Goal: Information Seeking & Learning: Check status

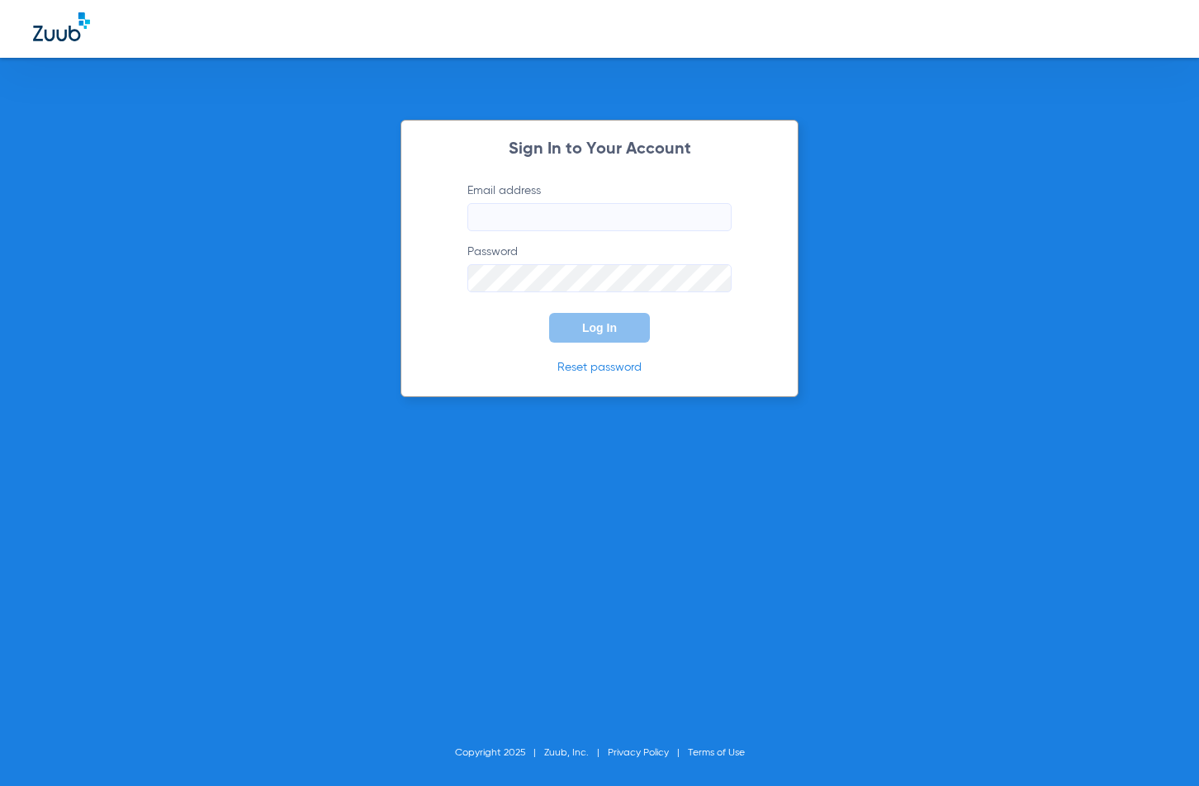
type input "[EMAIL_ADDRESS][DOMAIN_NAME]"
click at [774, 695] on div "Sign In to Your Account Email address [EMAIL_ADDRESS][DOMAIN_NAME] Password Log…" at bounding box center [599, 393] width 1199 height 786
click at [625, 320] on button "Log In" at bounding box center [599, 328] width 101 height 30
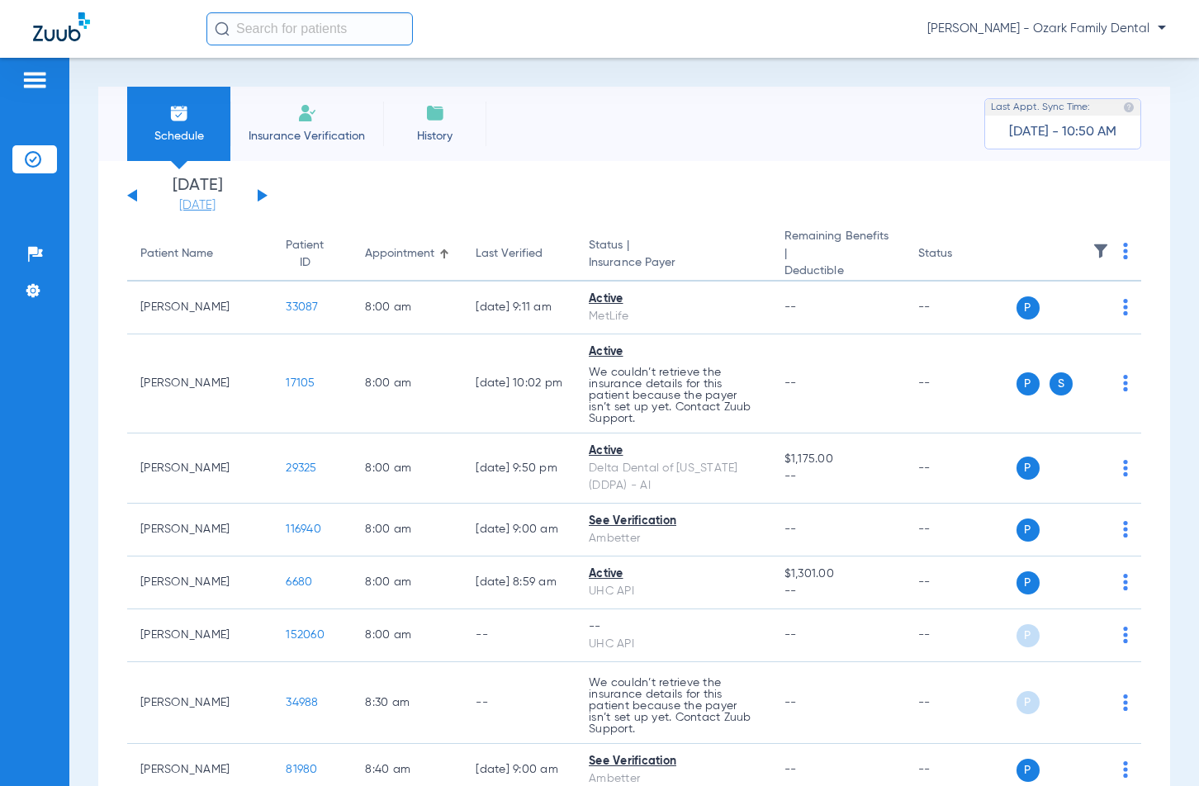
click at [224, 211] on link "[DATE]" at bounding box center [197, 205] width 99 height 17
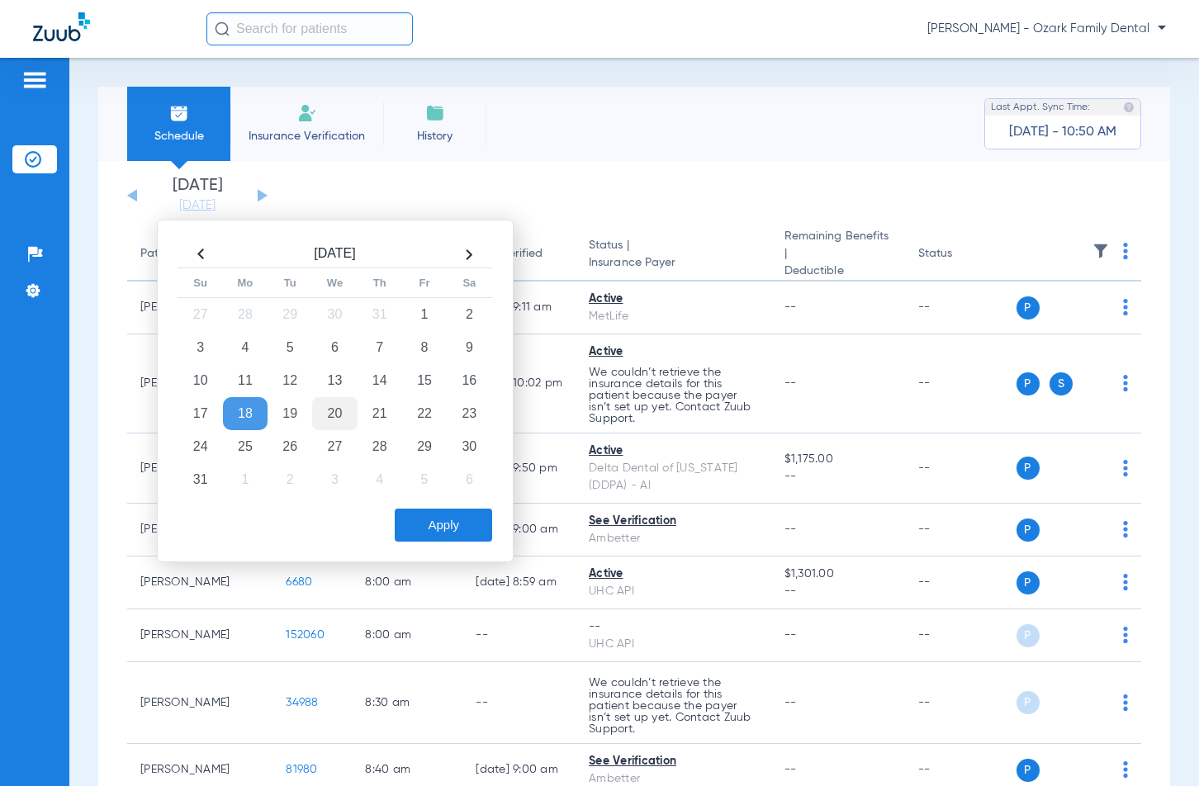
click at [330, 420] on td "20" at bounding box center [334, 413] width 45 height 33
click at [461, 544] on div "[DATE] Su Mo Tu We Th Fr Sa 27 28 29 30 31 1 2 3 4 5 6 7 8 9 10 11 12 13 14 15 …" at bounding box center [335, 391] width 357 height 343
click at [464, 529] on button "Apply" at bounding box center [443, 525] width 97 height 33
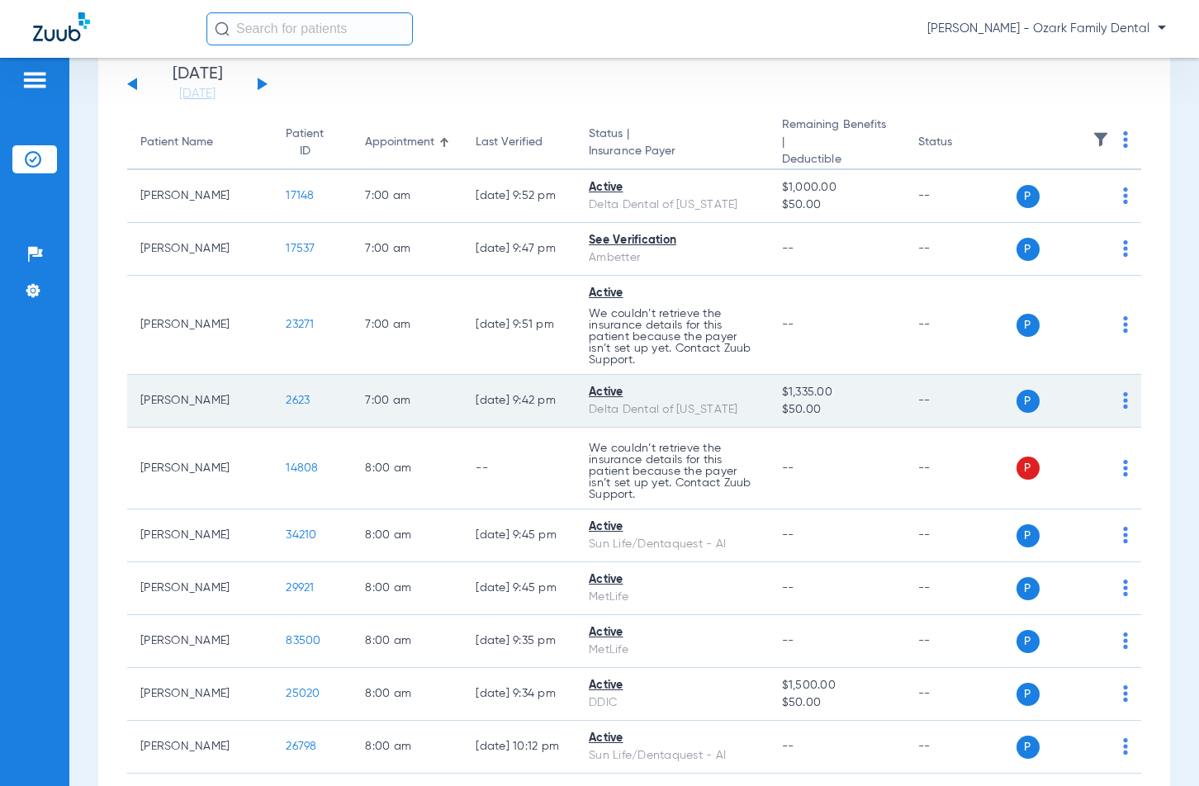
scroll to position [83, 0]
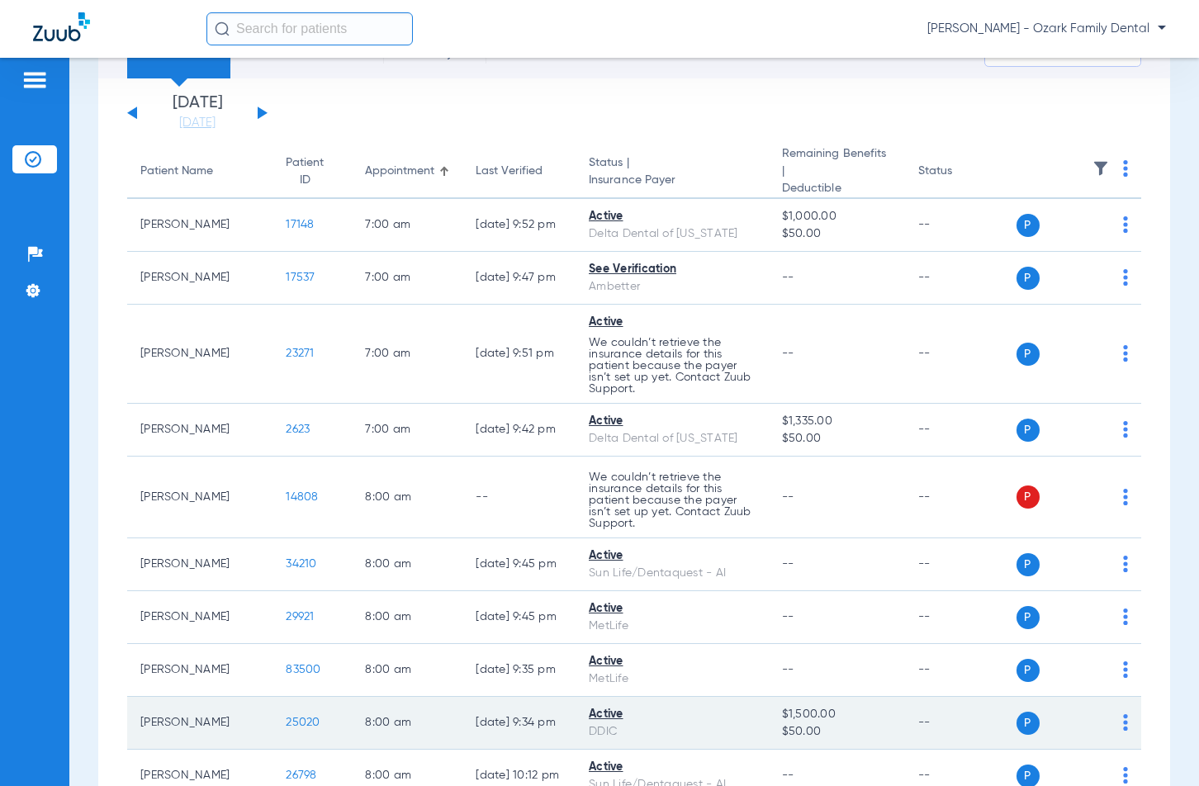
click at [286, 717] on span "25020" at bounding box center [303, 723] width 34 height 12
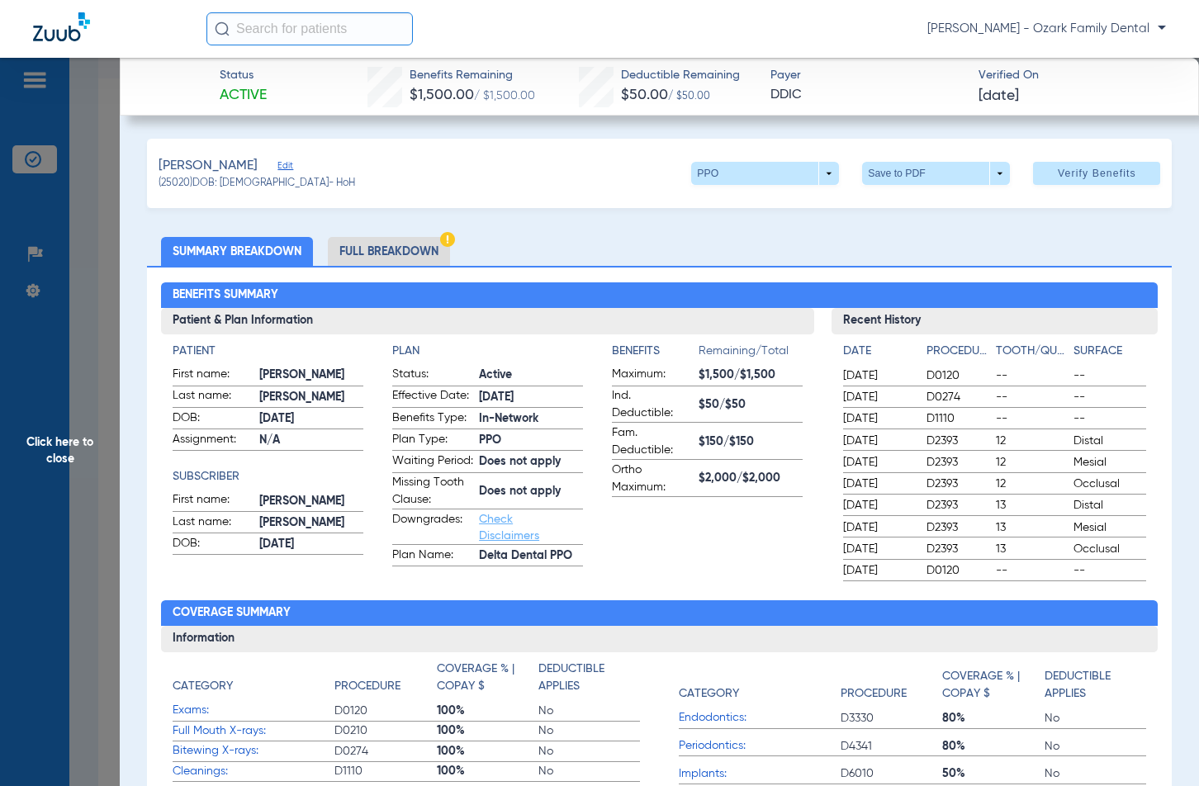
click at [871, 249] on ul "Summary Breakdown Full Breakdown" at bounding box center [659, 251] width 1025 height 29
click at [878, 267] on div "Benefits Summary Patient & Plan Information Patient First name: [PERSON_NAME] L…" at bounding box center [659, 592] width 1025 height 653
click at [398, 254] on li "Full Breakdown" at bounding box center [389, 251] width 122 height 29
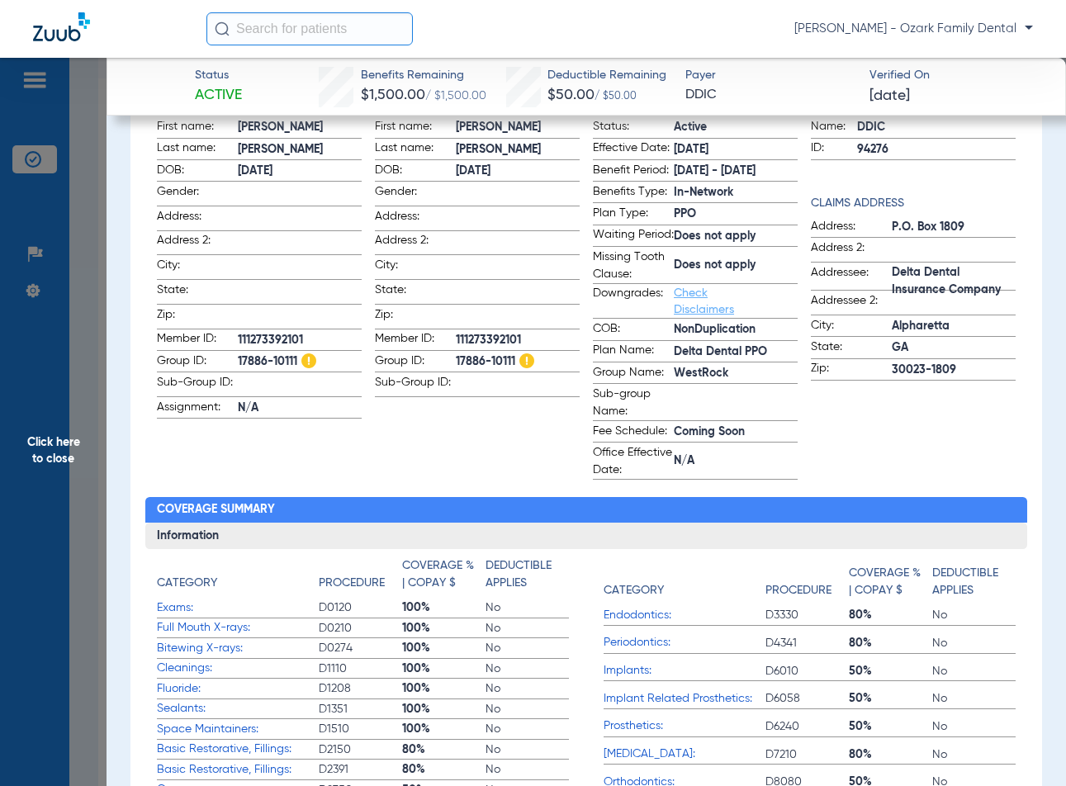
scroll to position [330, 0]
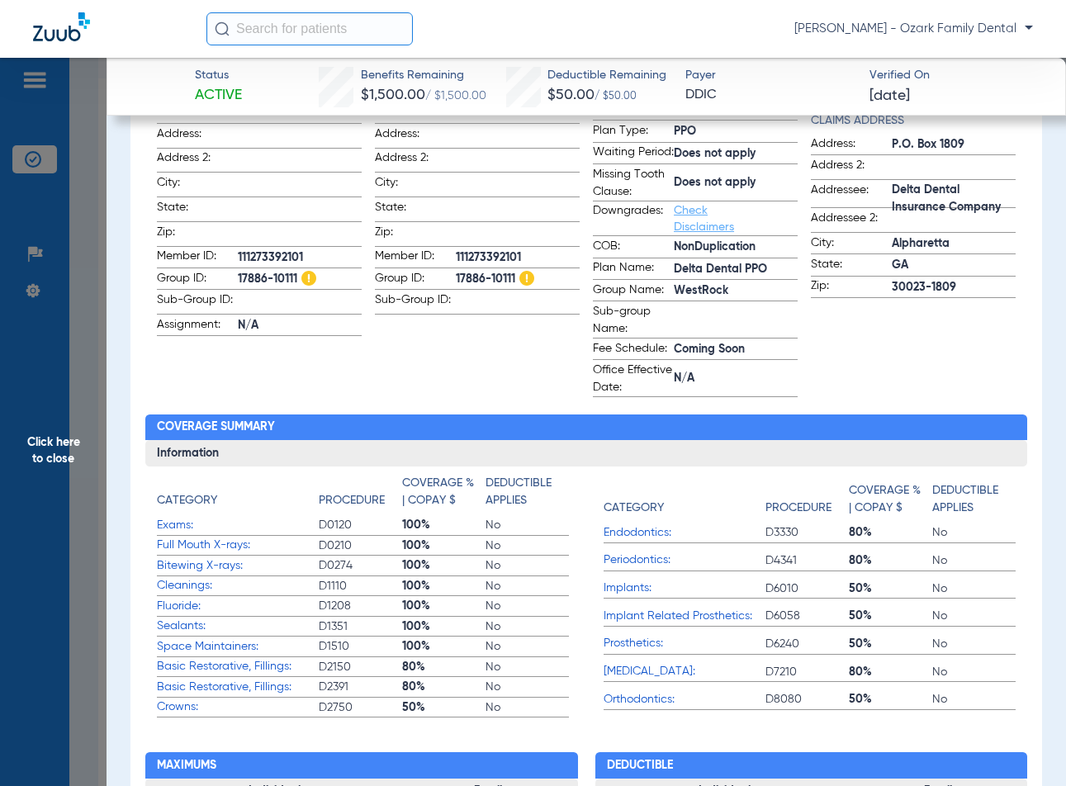
click at [911, 397] on div "Insurance Name: DDIC ID: 94276 Claims Address Address: P.O. Box 1809 Address 2:…" at bounding box center [913, 204] width 205 height 385
click at [876, 385] on div "Insurance Name: DDIC ID: 94276 Claims Address Address: P.O. Box 1809 Address 2:…" at bounding box center [913, 204] width 205 height 385
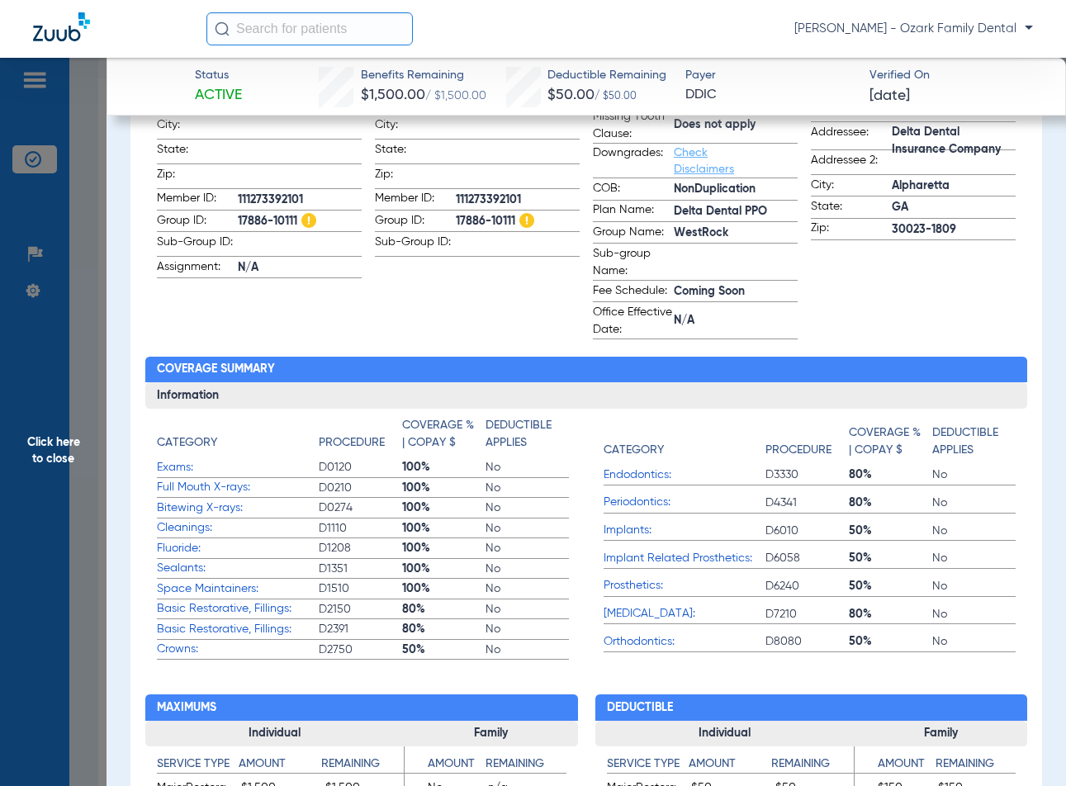
scroll to position [413, 0]
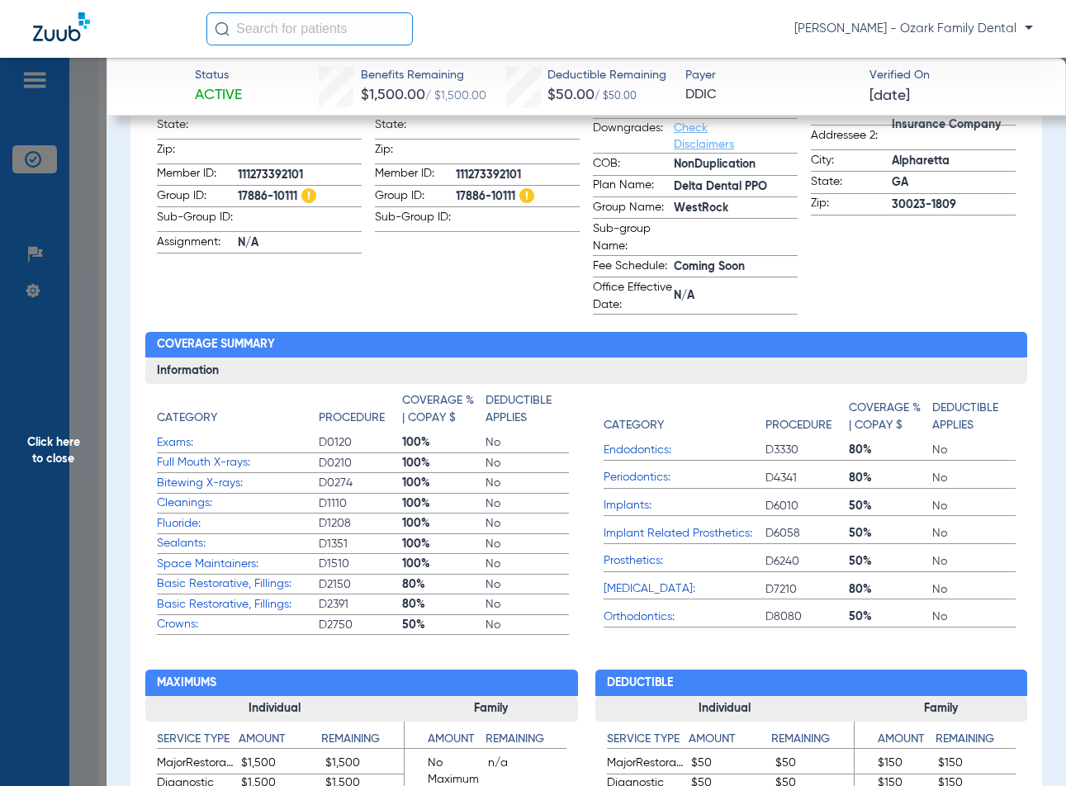
drag, startPoint x: 609, startPoint y: 388, endPoint x: 600, endPoint y: 394, distance: 10.8
click at [609, 384] on h3 "Information" at bounding box center [586, 371] width 883 height 26
click at [25, 469] on span "Click here to close" at bounding box center [53, 451] width 107 height 786
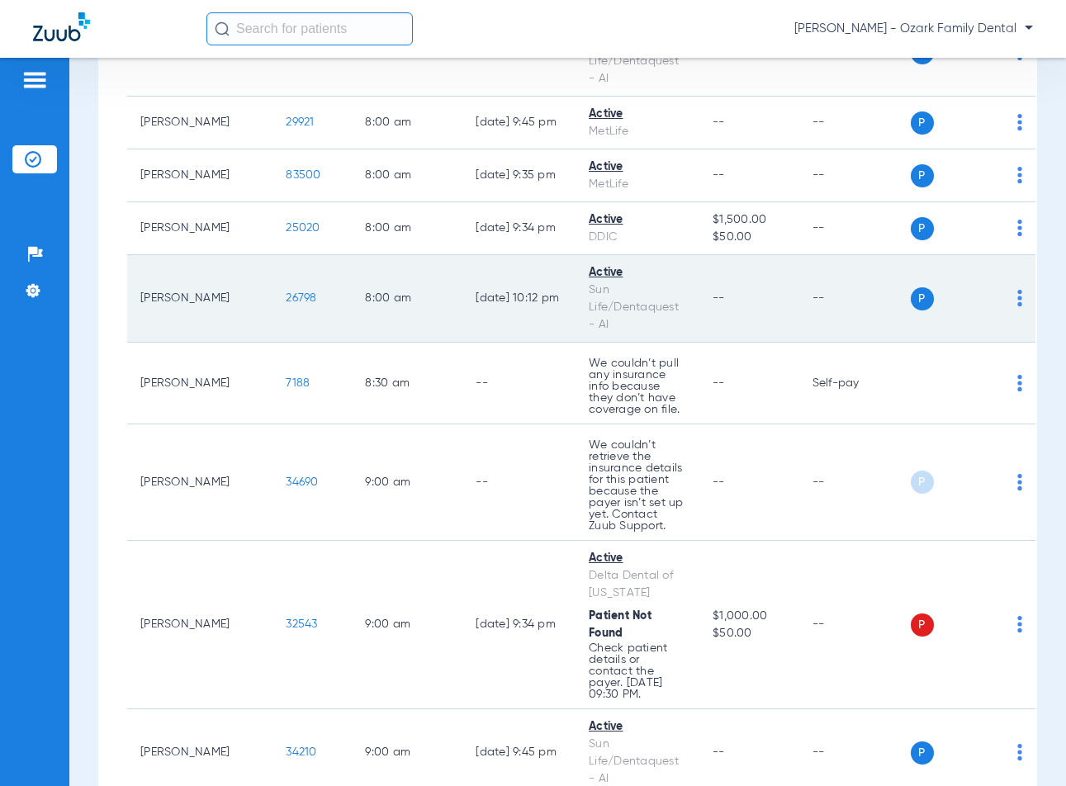
scroll to position [743, 0]
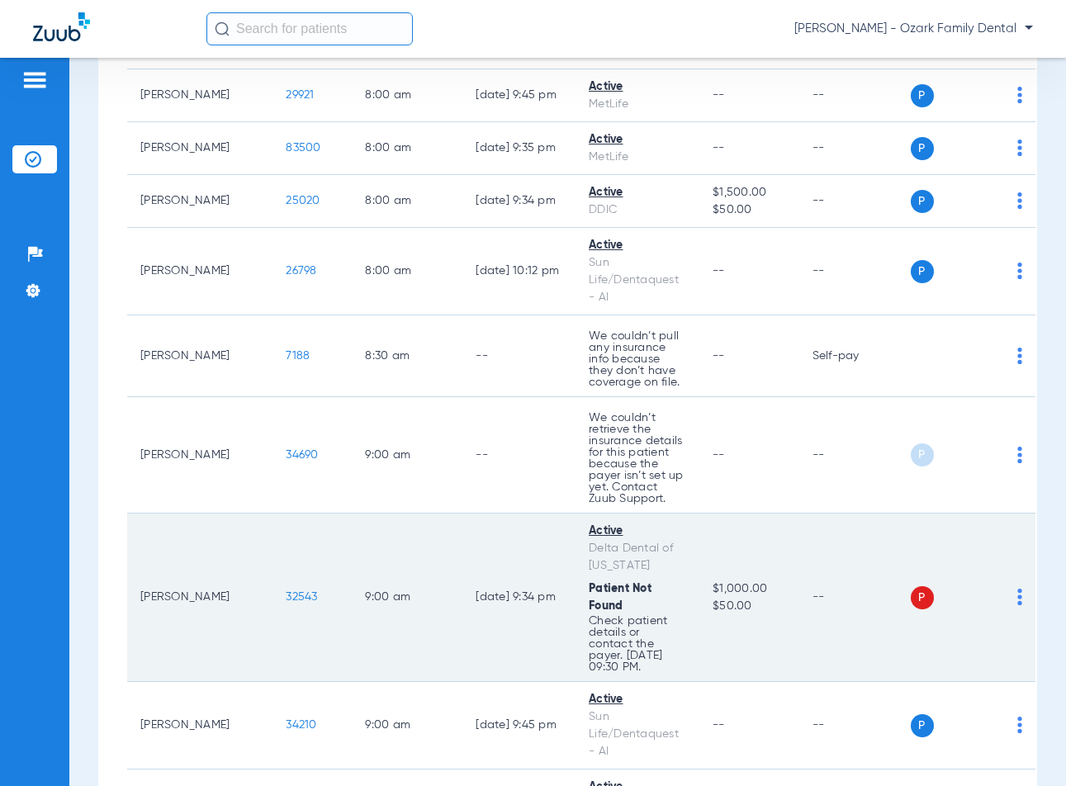
click at [286, 602] on span "32543" at bounding box center [301, 597] width 31 height 12
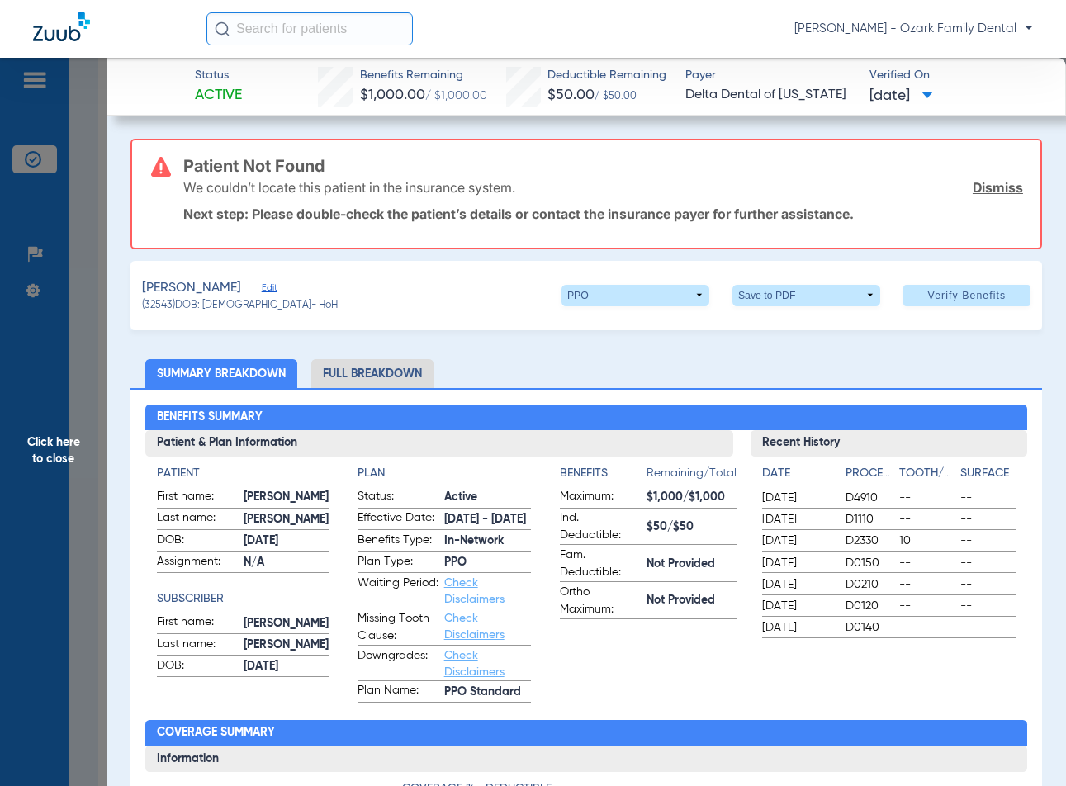
click at [936, 369] on ul "Summary Breakdown Full Breakdown" at bounding box center [587, 373] width 912 height 29
click at [333, 371] on li "Full Breakdown" at bounding box center [372, 373] width 122 height 29
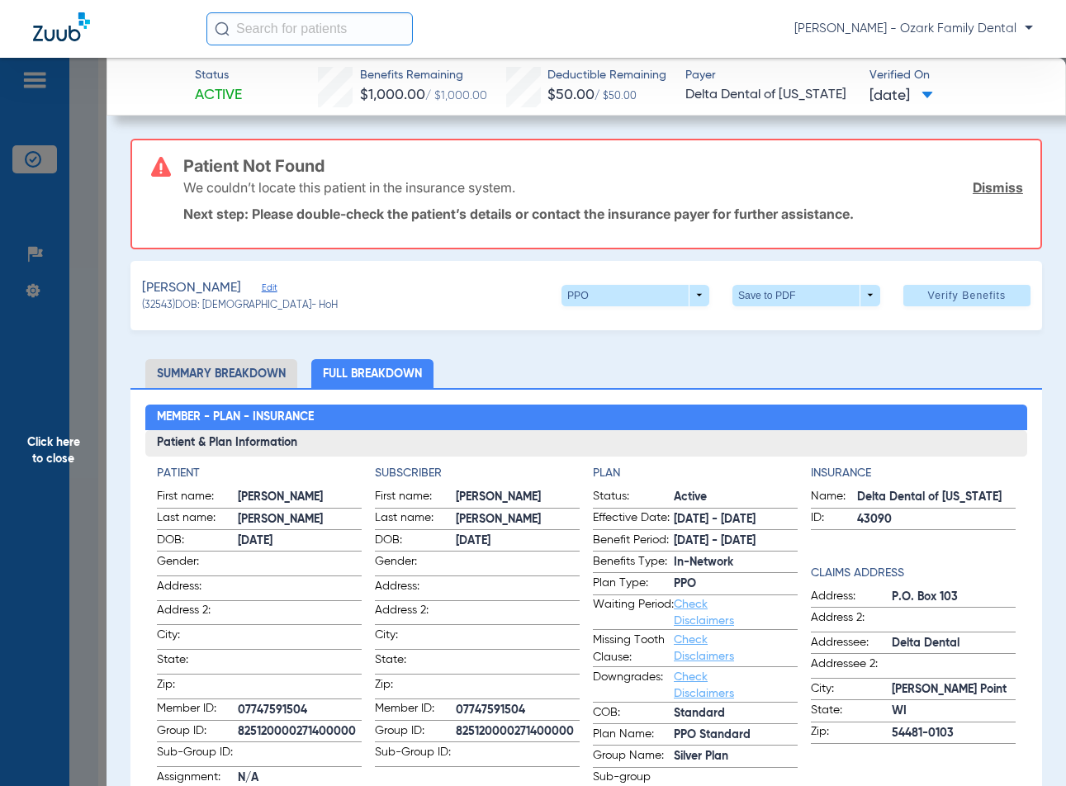
scroll to position [83, 0]
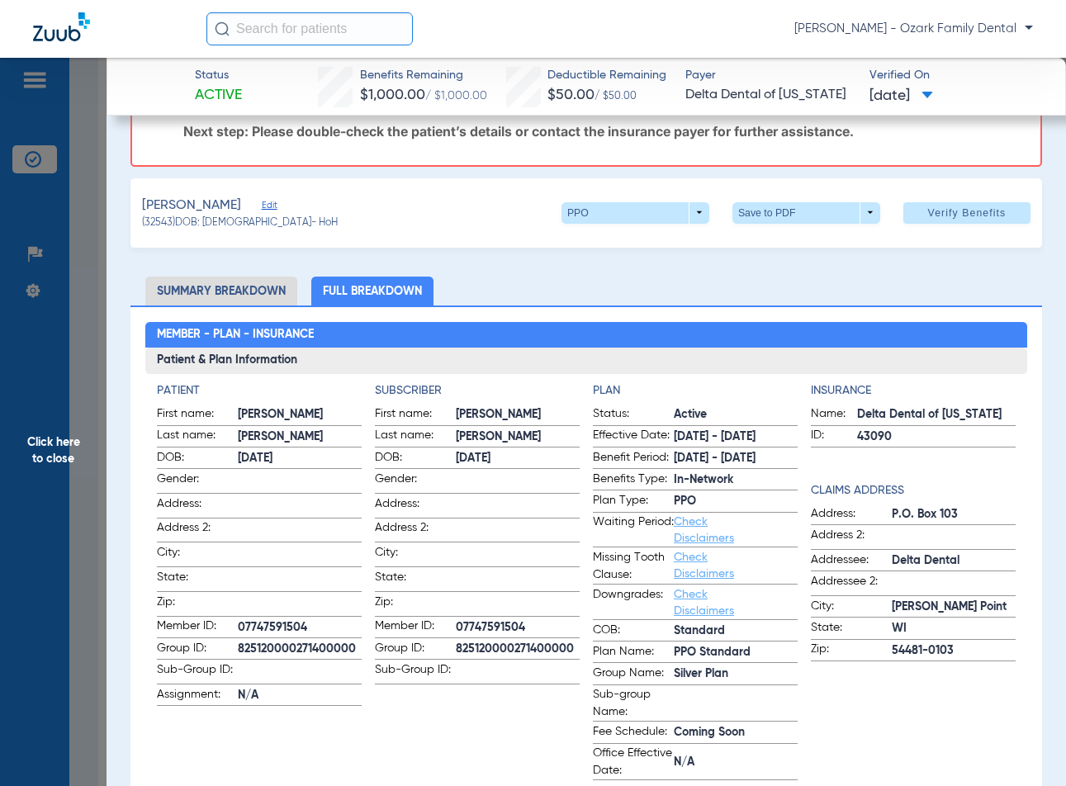
click at [62, 482] on span "Click here to close" at bounding box center [53, 451] width 107 height 786
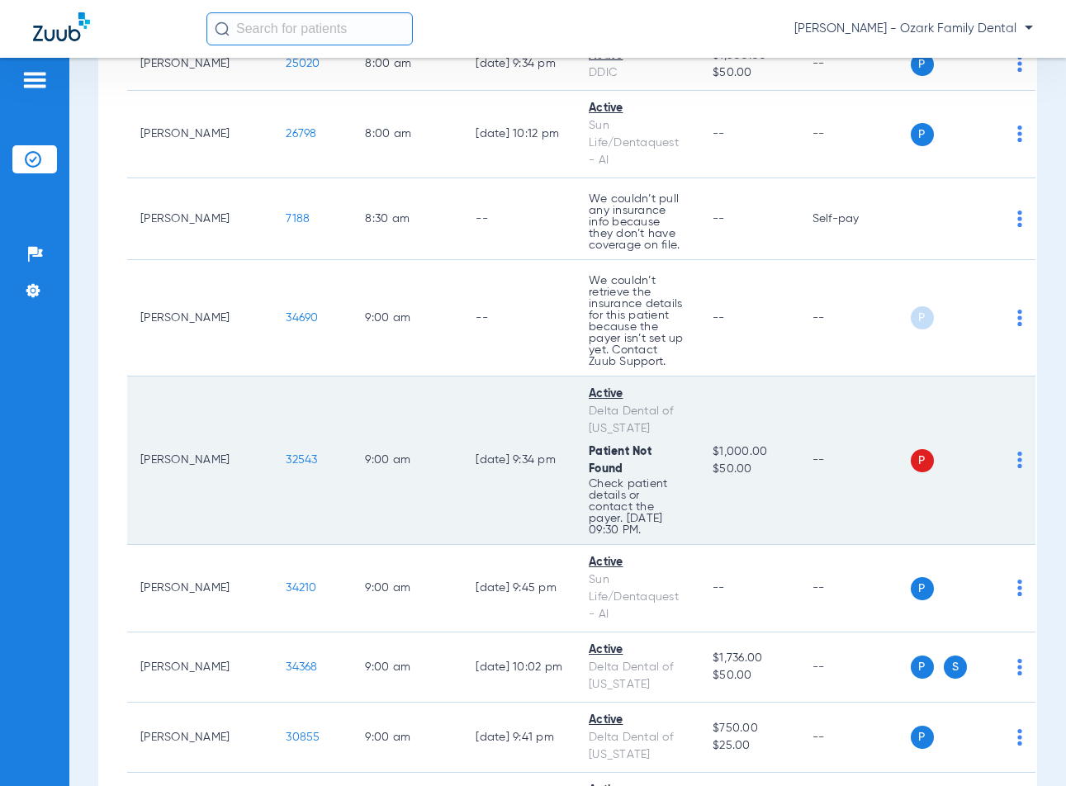
scroll to position [909, 0]
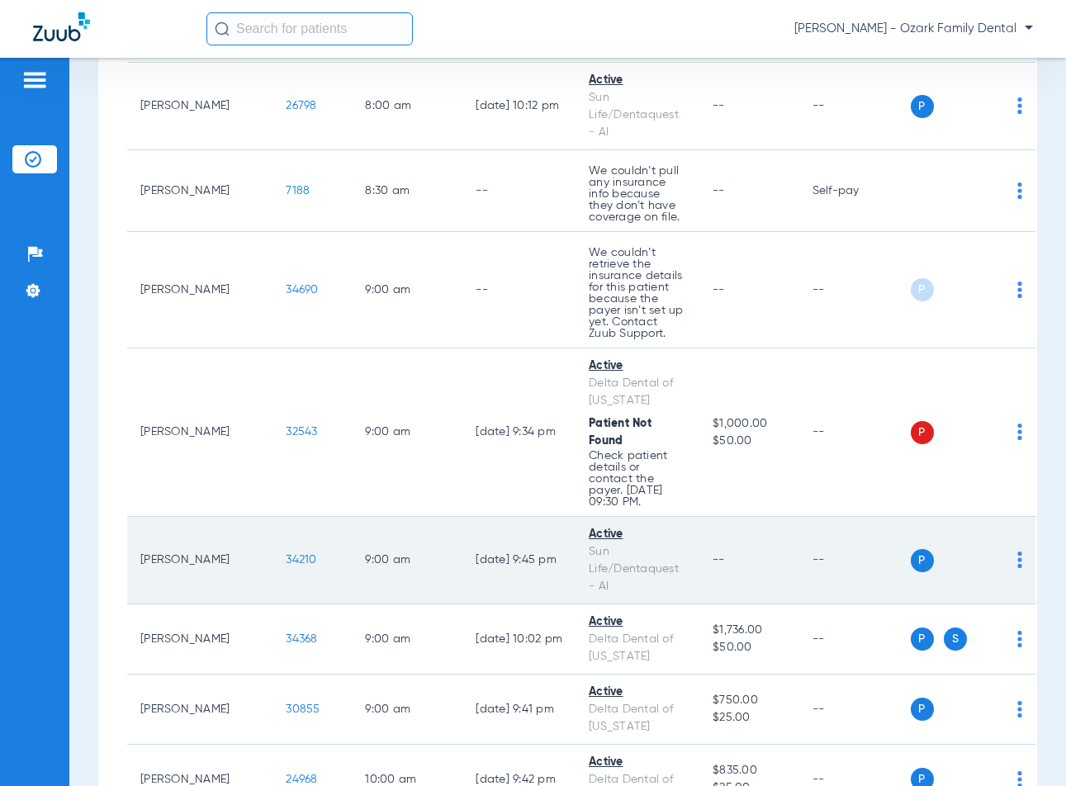
click at [286, 564] on span "34210" at bounding box center [301, 560] width 31 height 12
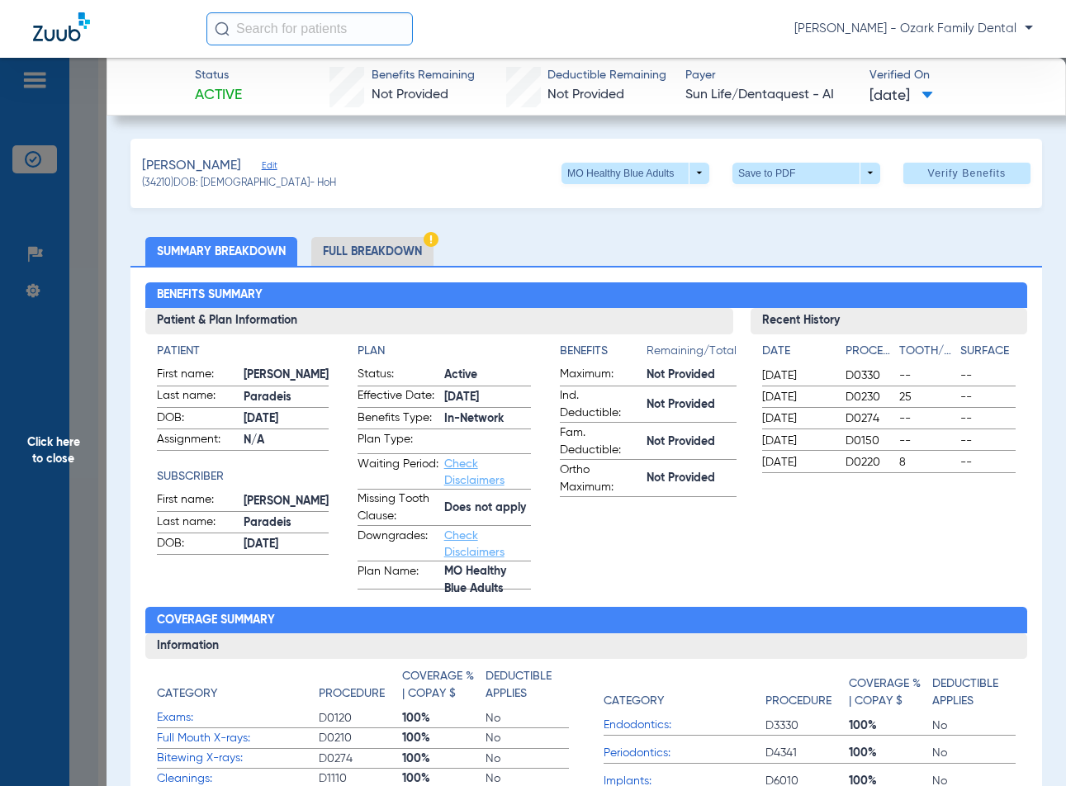
drag, startPoint x: 619, startPoint y: 543, endPoint x: 323, endPoint y: 521, distance: 296.5
click at [605, 543] on app-benefits-information "Benefits Remaining/Total Maximum: Not Provided Ind. Deductible: Not Provided Fa…" at bounding box center [648, 466] width 177 height 247
click at [97, 474] on span "Click here to close" at bounding box center [53, 451] width 107 height 786
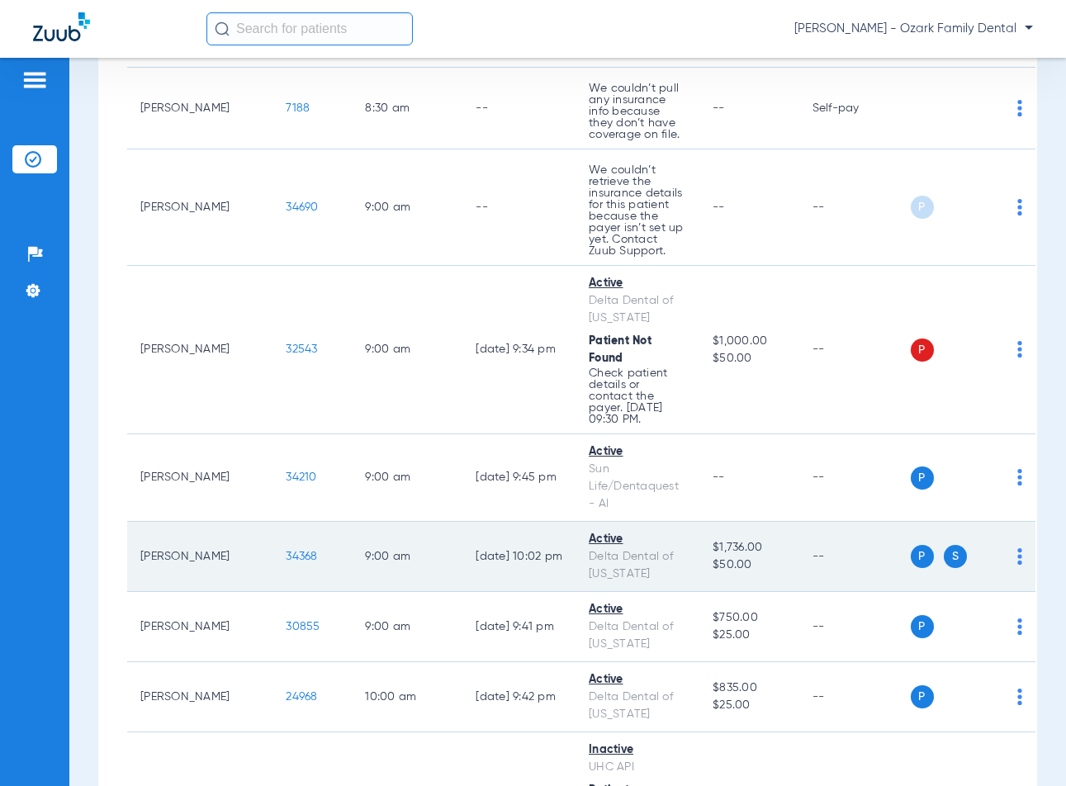
scroll to position [1074, 0]
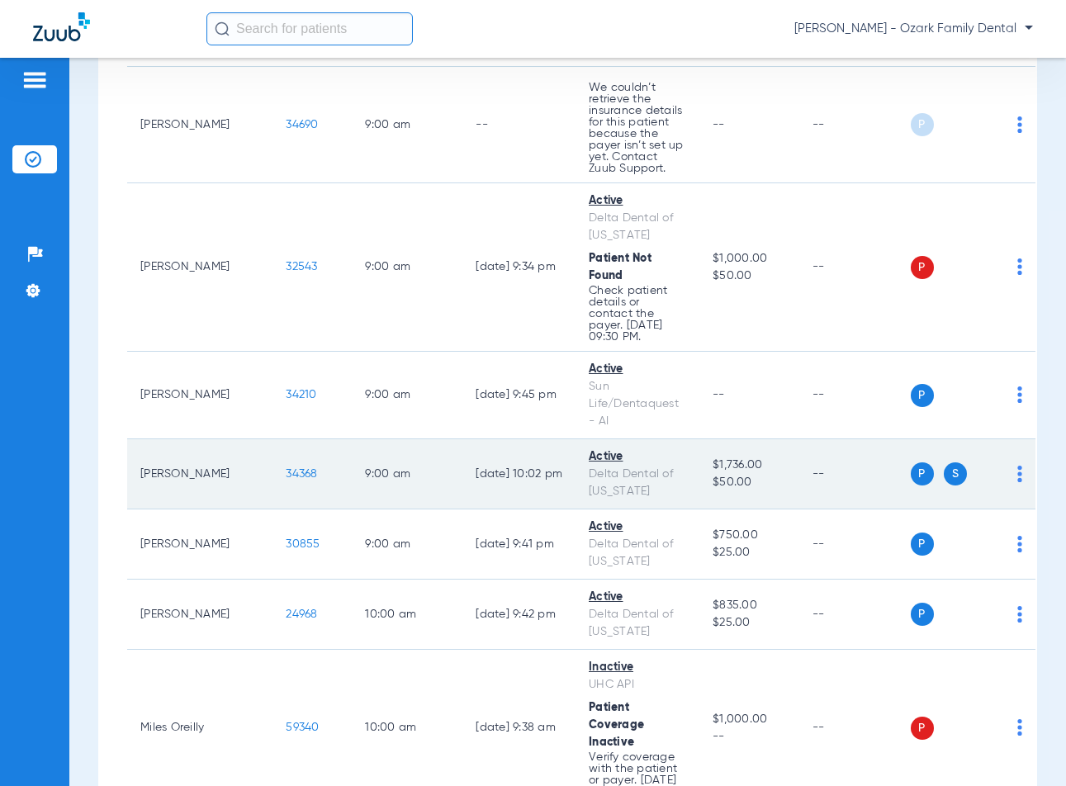
click at [286, 471] on span "34368" at bounding box center [301, 474] width 31 height 12
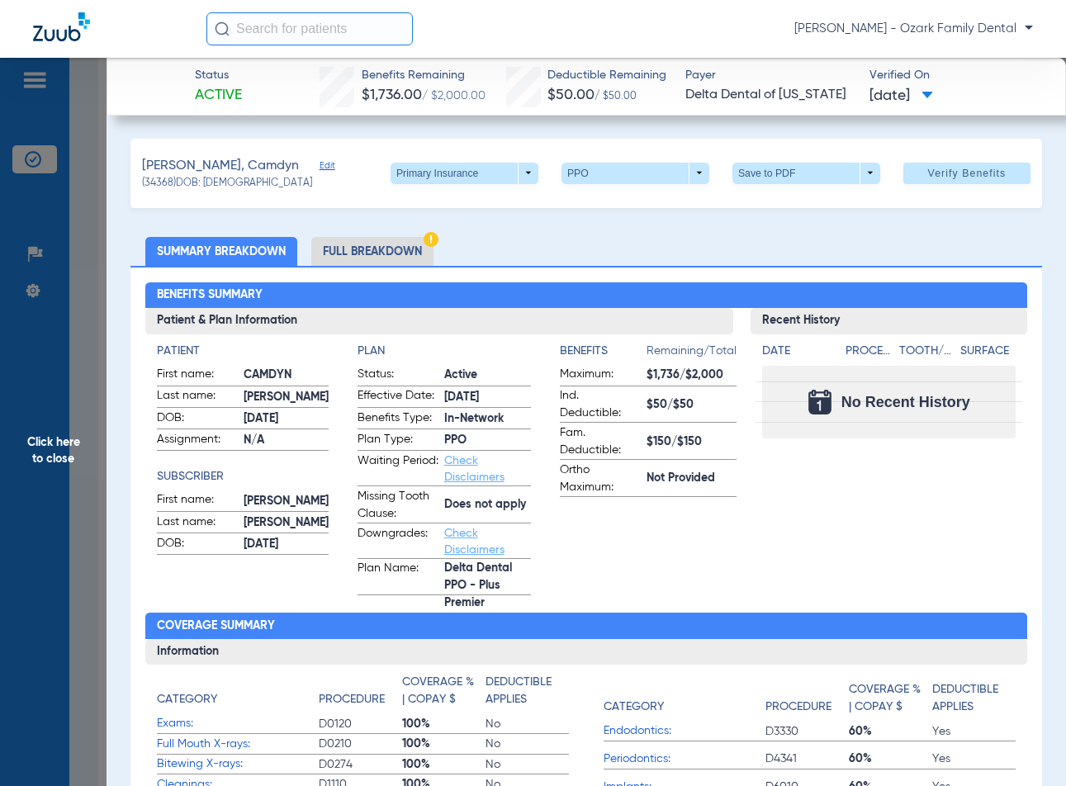
click at [713, 586] on app-benefits-information "Benefits Remaining/Total Maximum: $1,736/$2,000 Ind. Deductible: $50/$50 Fam. D…" at bounding box center [648, 469] width 177 height 253
click at [676, 558] on app-benefits-information "Benefits Remaining/Total Maximum: $1,736/$2,000 Ind. Deductible: $50/$50 Fam. D…" at bounding box center [648, 469] width 177 height 253
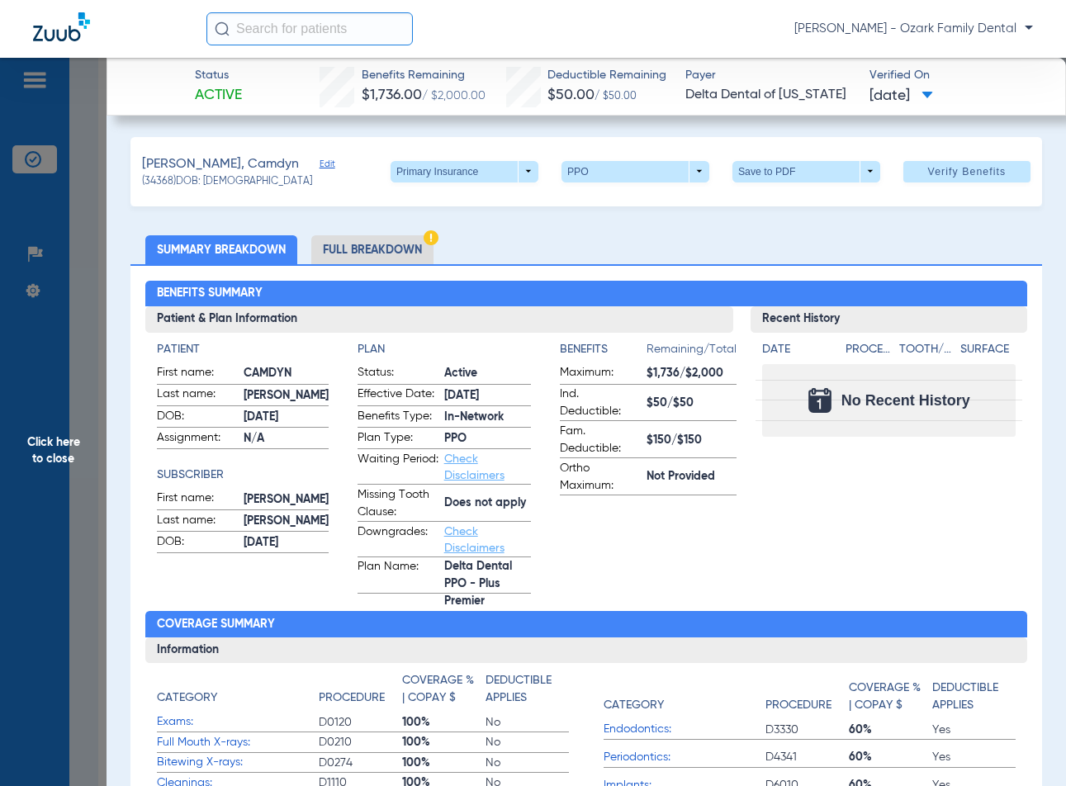
scroll to position [0, 0]
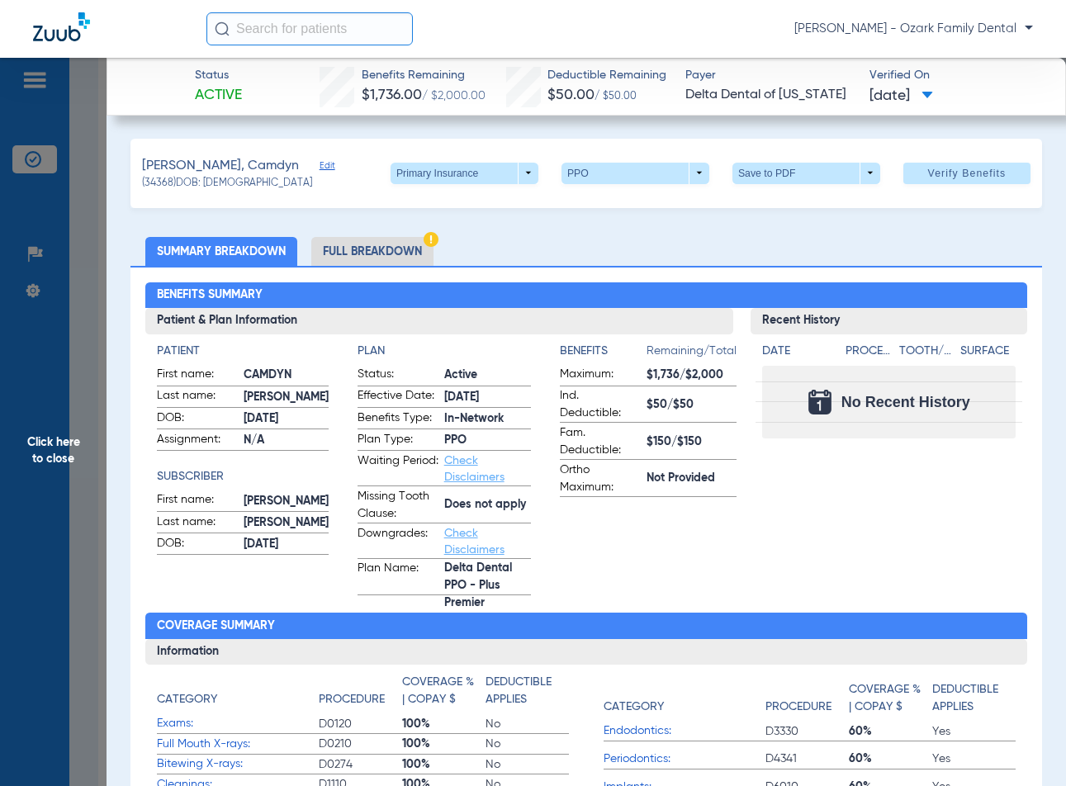
click at [367, 239] on li "Full Breakdown" at bounding box center [372, 251] width 122 height 29
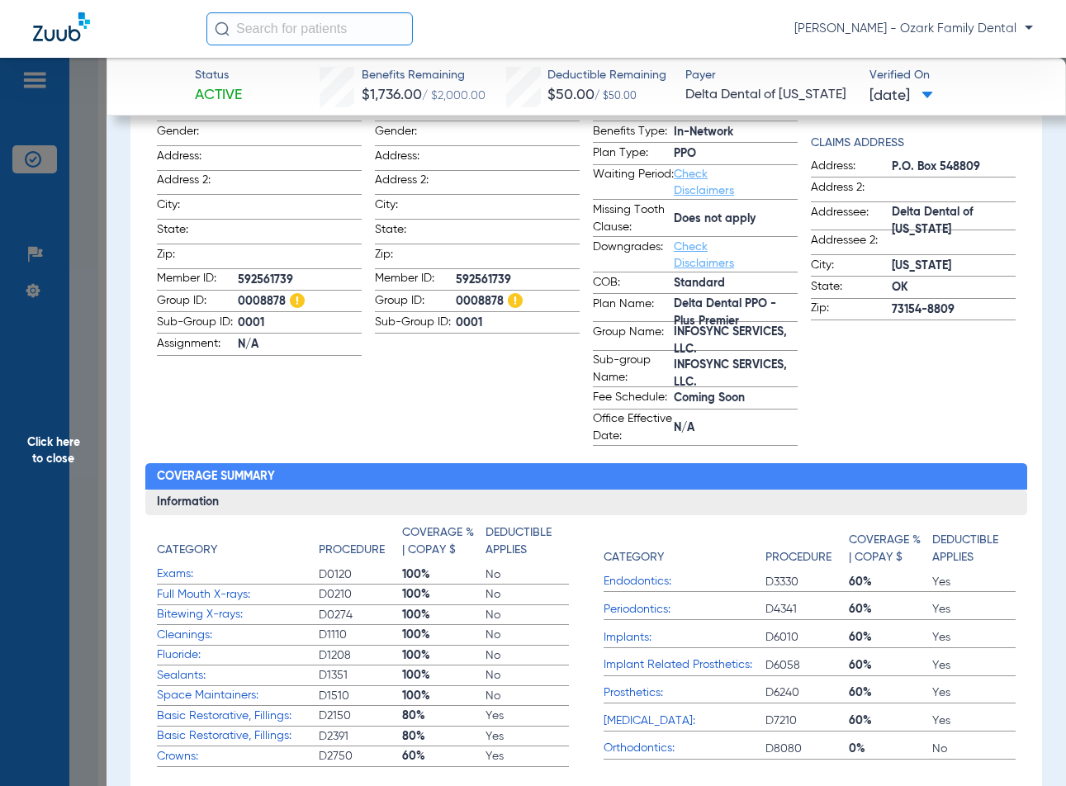
scroll to position [330, 0]
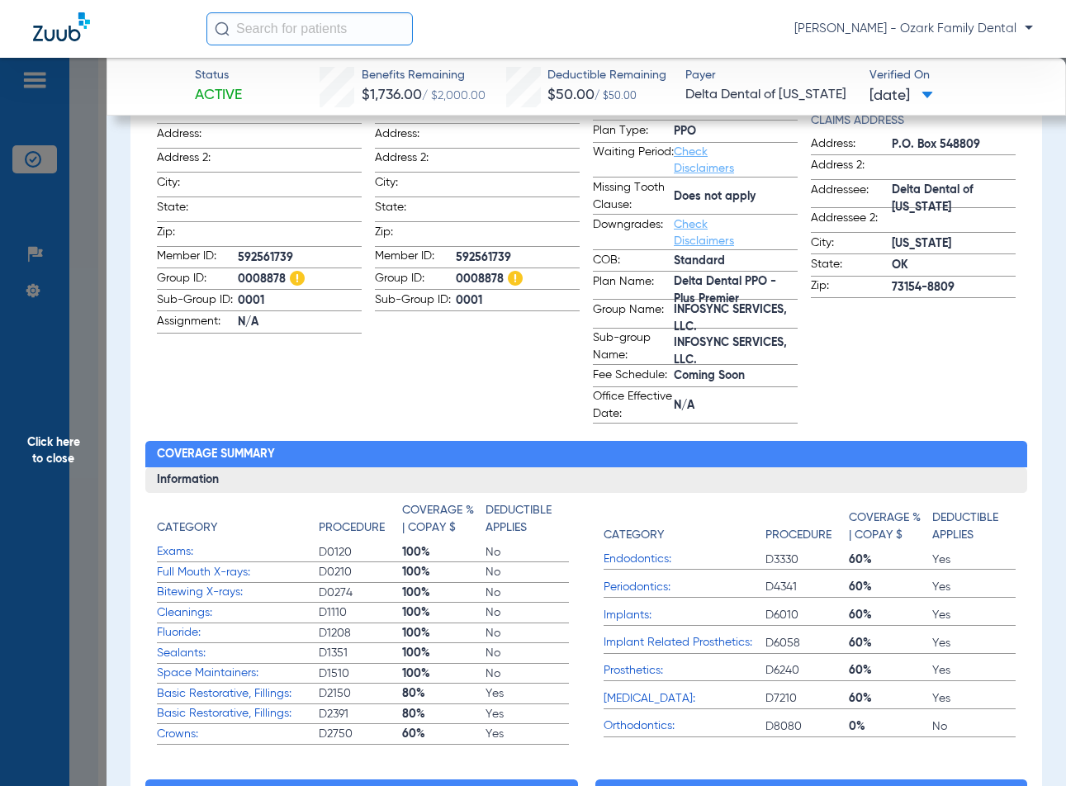
click at [878, 395] on div "Insurance Name: Delta Dental of [US_STATE] ID: 22229 Claims Address Address: P.…" at bounding box center [913, 217] width 205 height 411
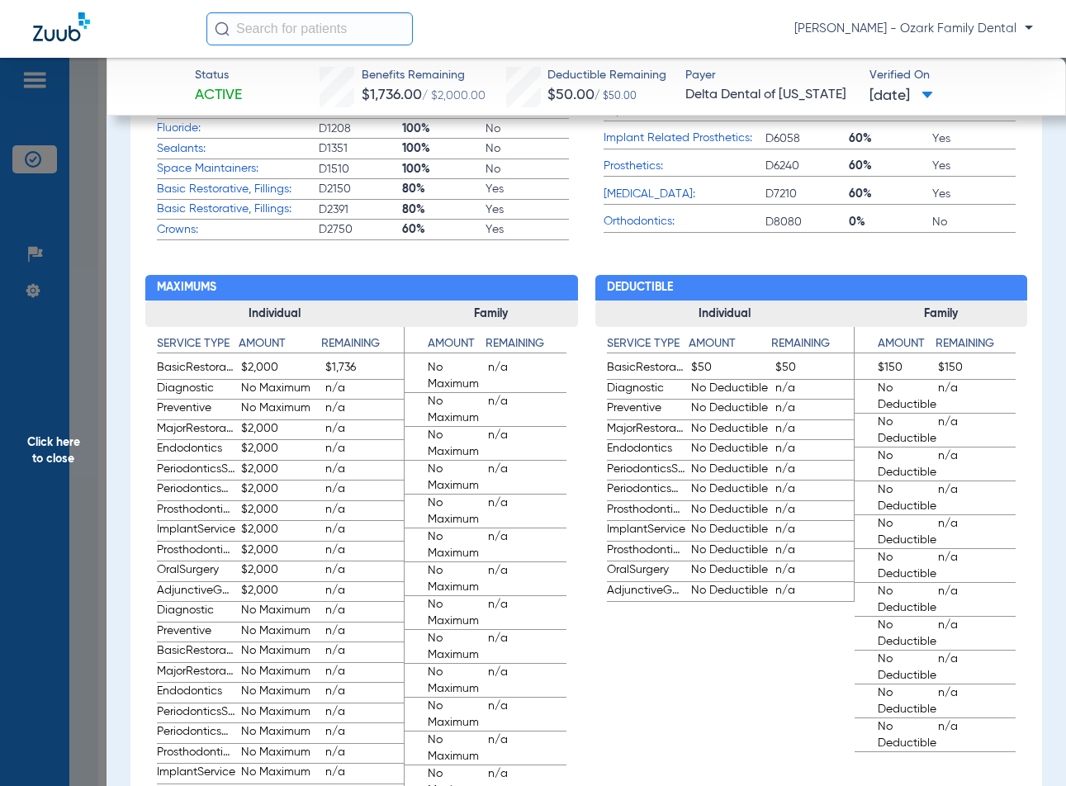
scroll to position [909, 0]
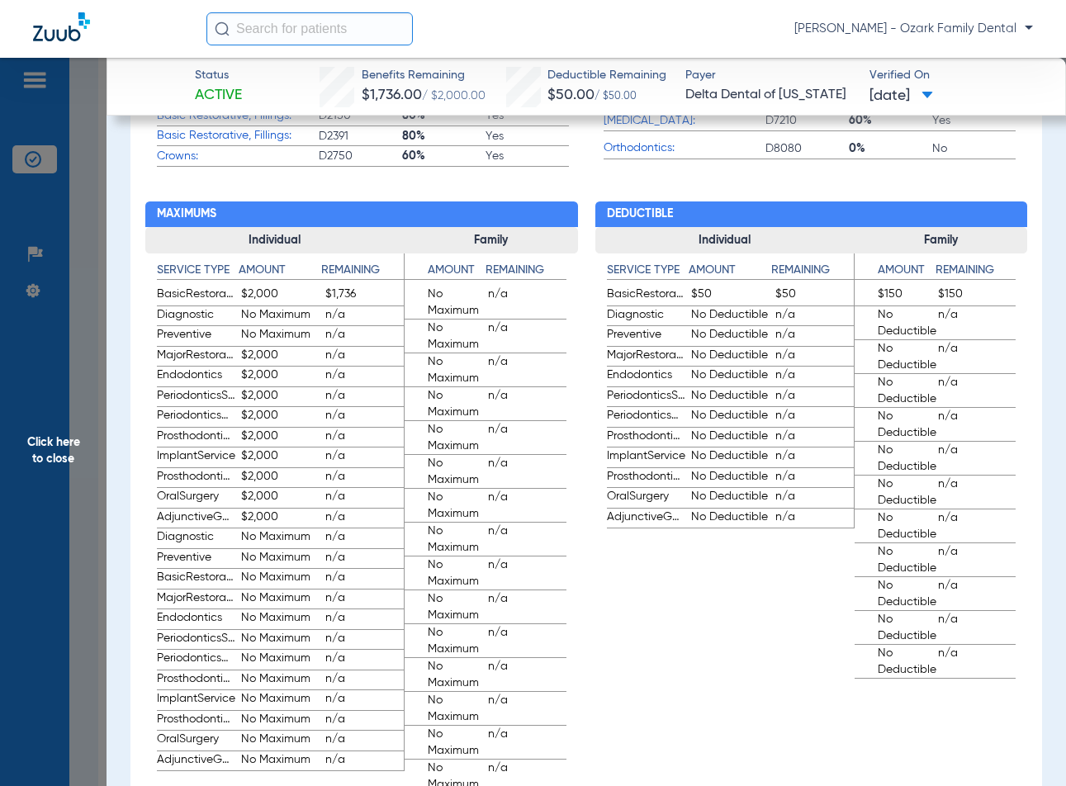
click at [776, 549] on app-breakdown-subsection "Individual Service Type Amount Remaining BasicRestorative $50 $50 Diagnostic No…" at bounding box center [725, 453] width 259 height 452
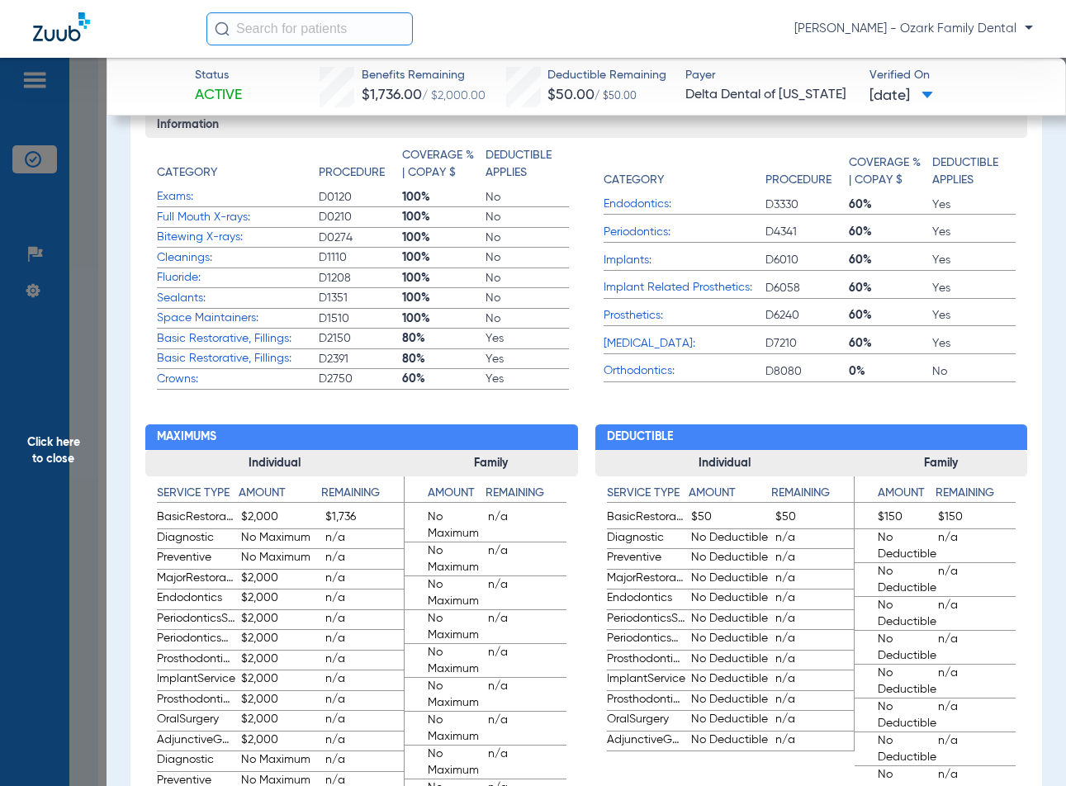
scroll to position [661, 0]
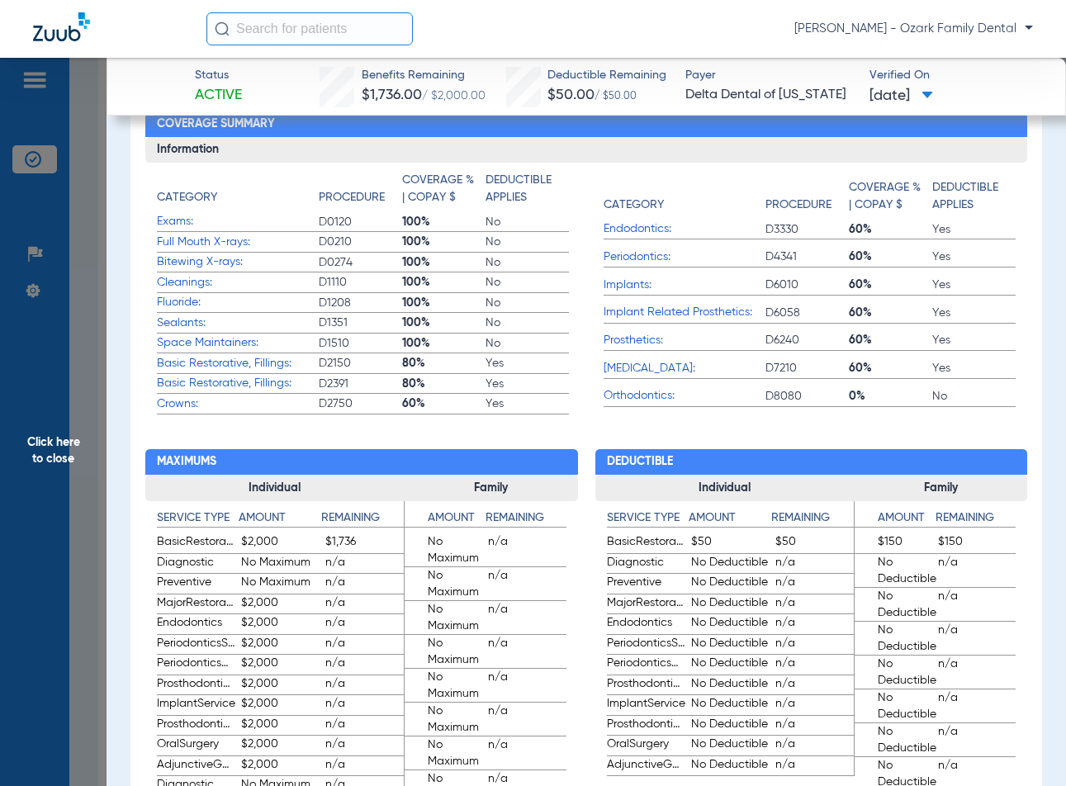
click at [609, 407] on label "Orthodontics: D8080 0% No" at bounding box center [810, 397] width 413 height 21
click at [105, 486] on span "Click here to close" at bounding box center [53, 451] width 107 height 786
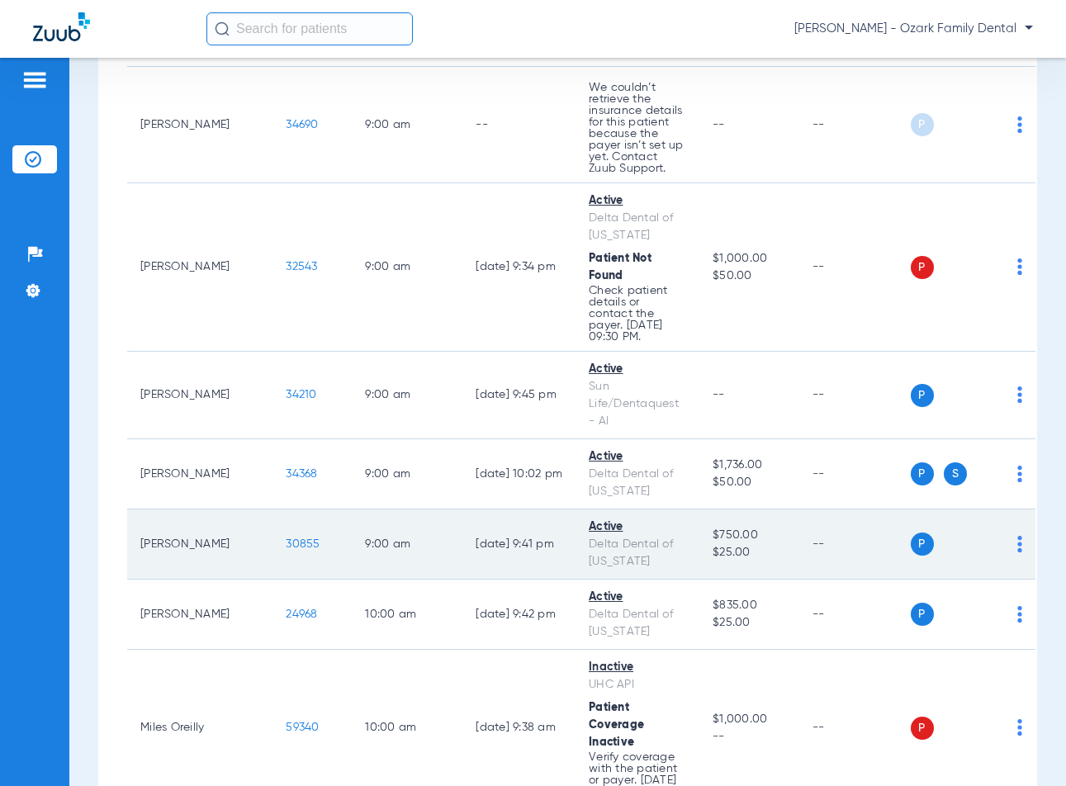
click at [286, 541] on span "30855" at bounding box center [303, 545] width 34 height 12
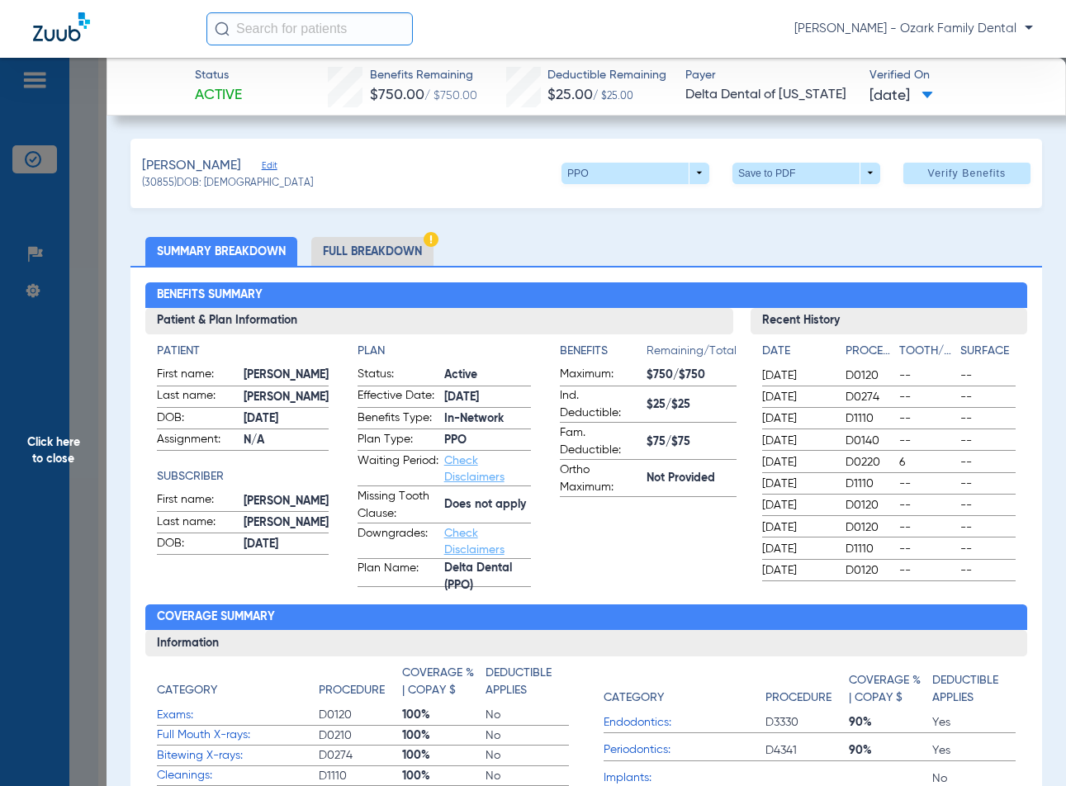
click at [688, 282] on h2 "Benefits Summary" at bounding box center [586, 295] width 883 height 26
click at [572, 264] on ul "Summary Breakdown Full Breakdown" at bounding box center [587, 251] width 912 height 29
click at [61, 501] on span "Click here to close" at bounding box center [53, 451] width 107 height 786
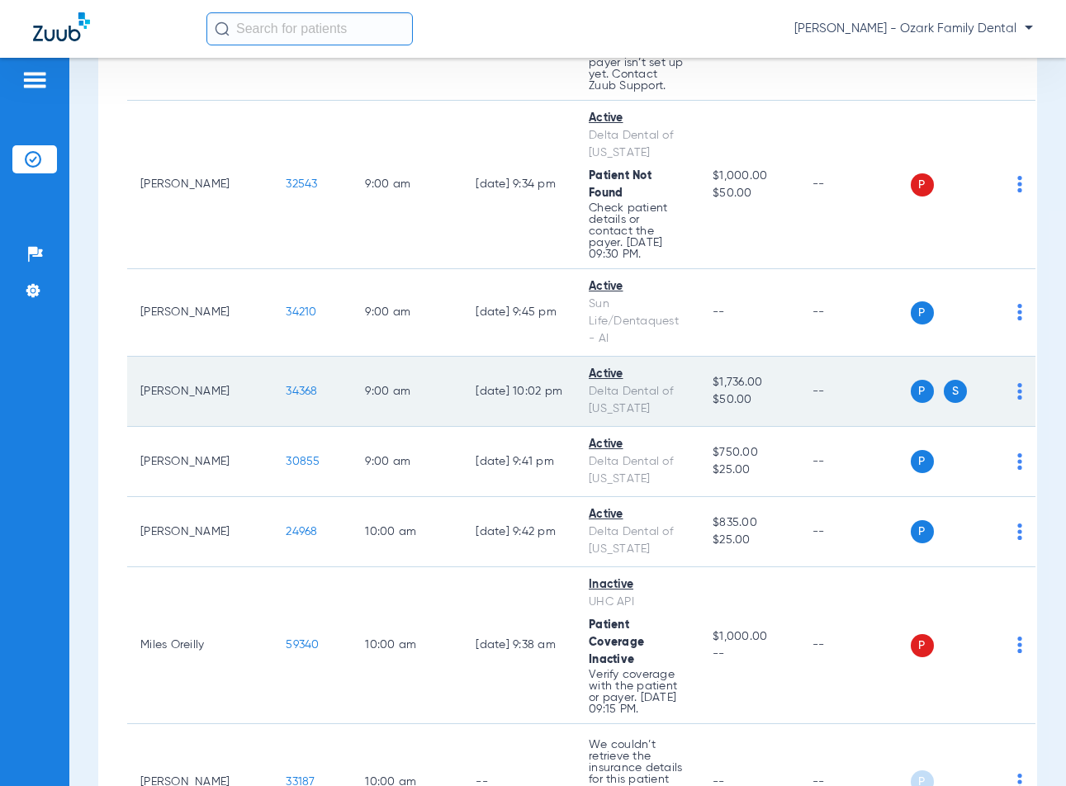
scroll to position [1239, 0]
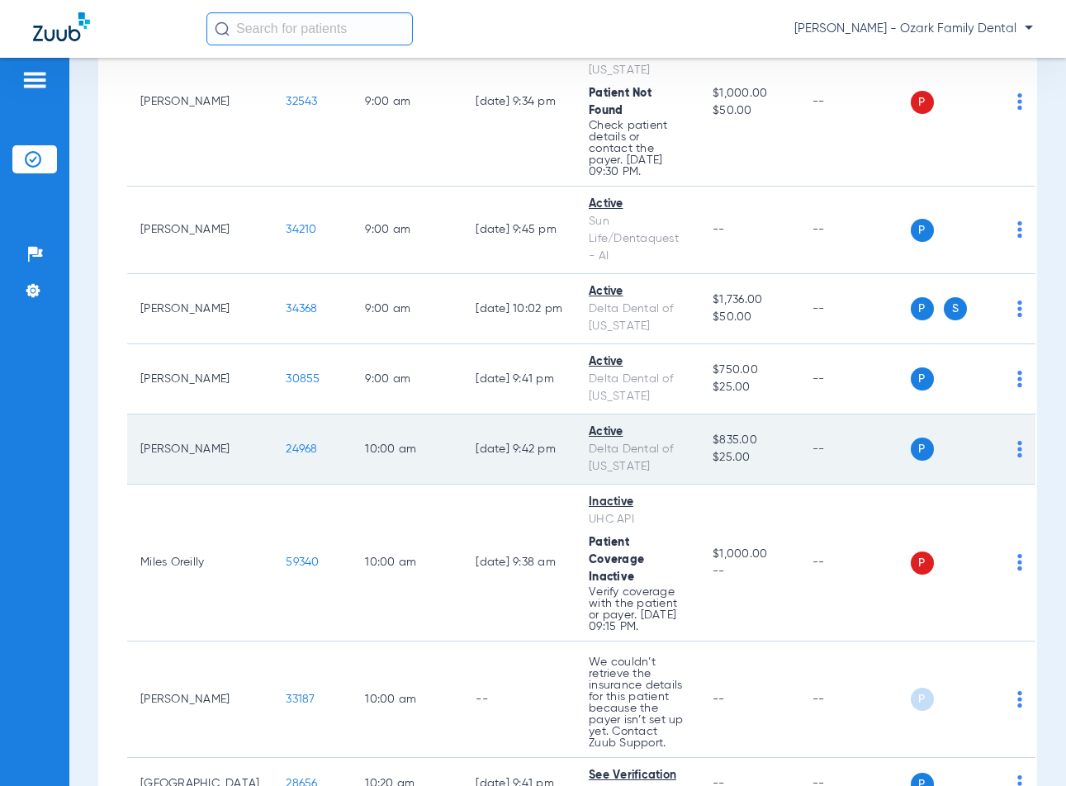
click at [286, 444] on span "24968" at bounding box center [301, 450] width 31 height 12
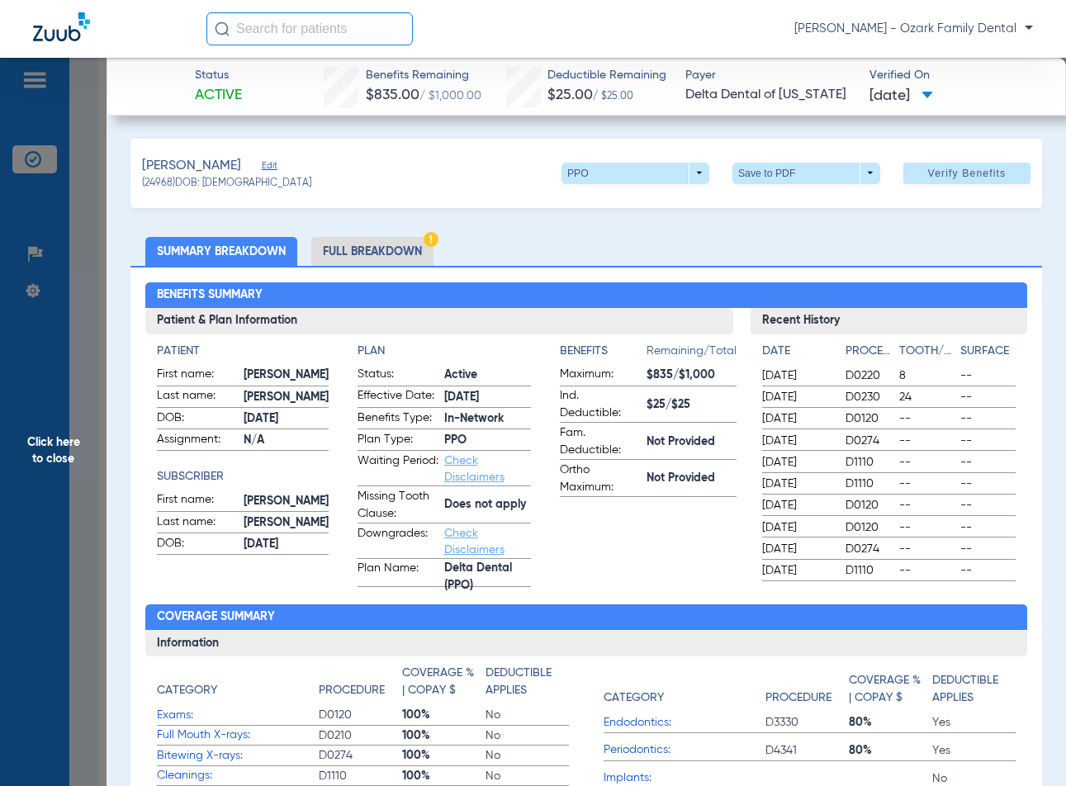
click at [657, 253] on ul "Summary Breakdown Full Breakdown" at bounding box center [587, 251] width 912 height 29
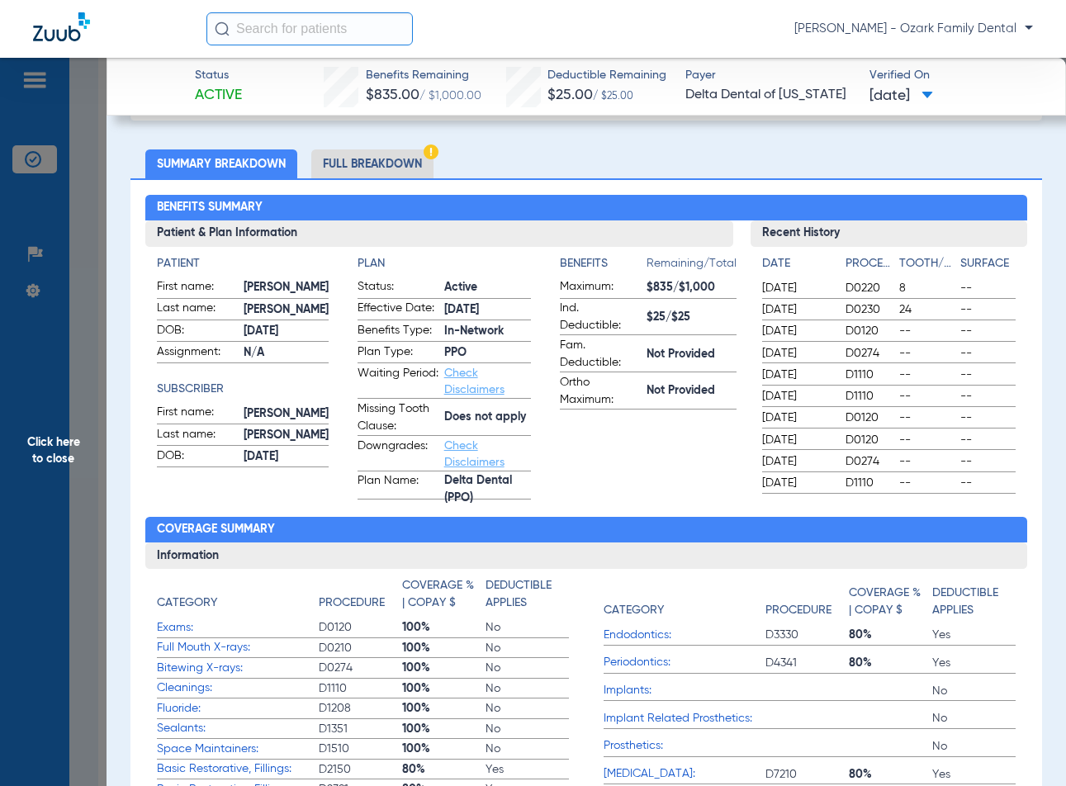
scroll to position [165, 0]
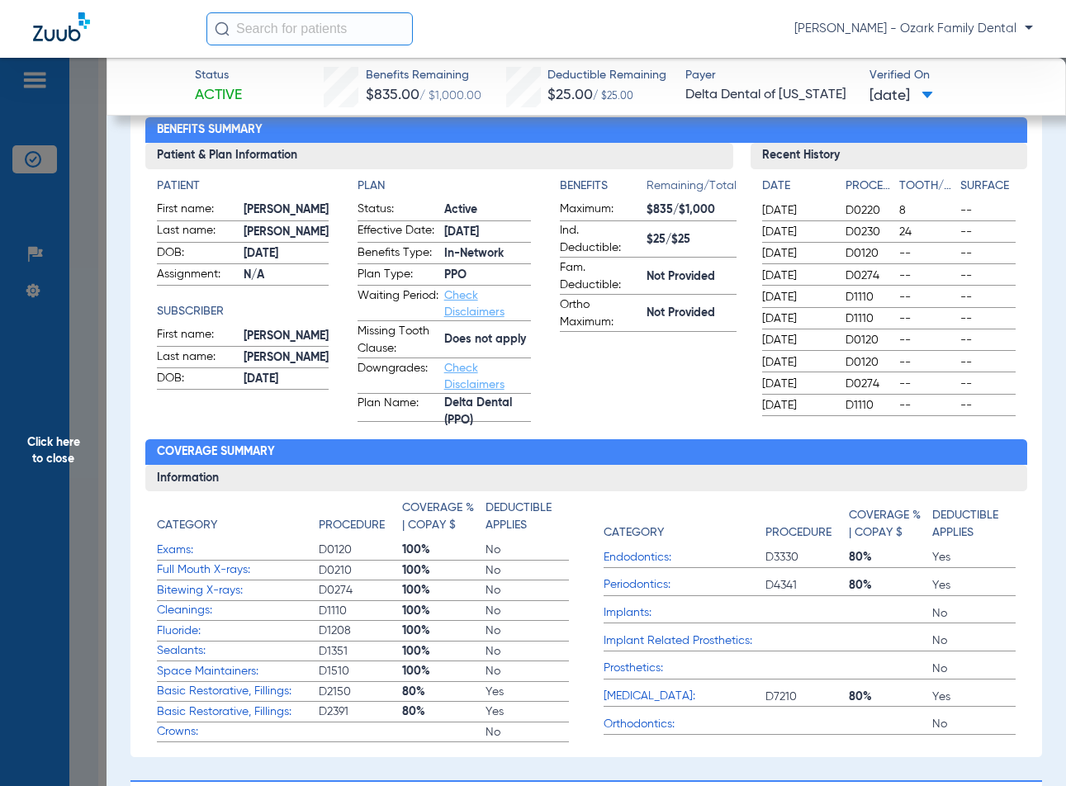
click at [663, 366] on app-benefits-information "Benefits Remaining/Total Maximum: $835/$1,000 Ind. Deductible: $25/$25 Fam. Ded…" at bounding box center [648, 300] width 177 height 244
click at [70, 440] on span "Click here to close" at bounding box center [53, 451] width 107 height 786
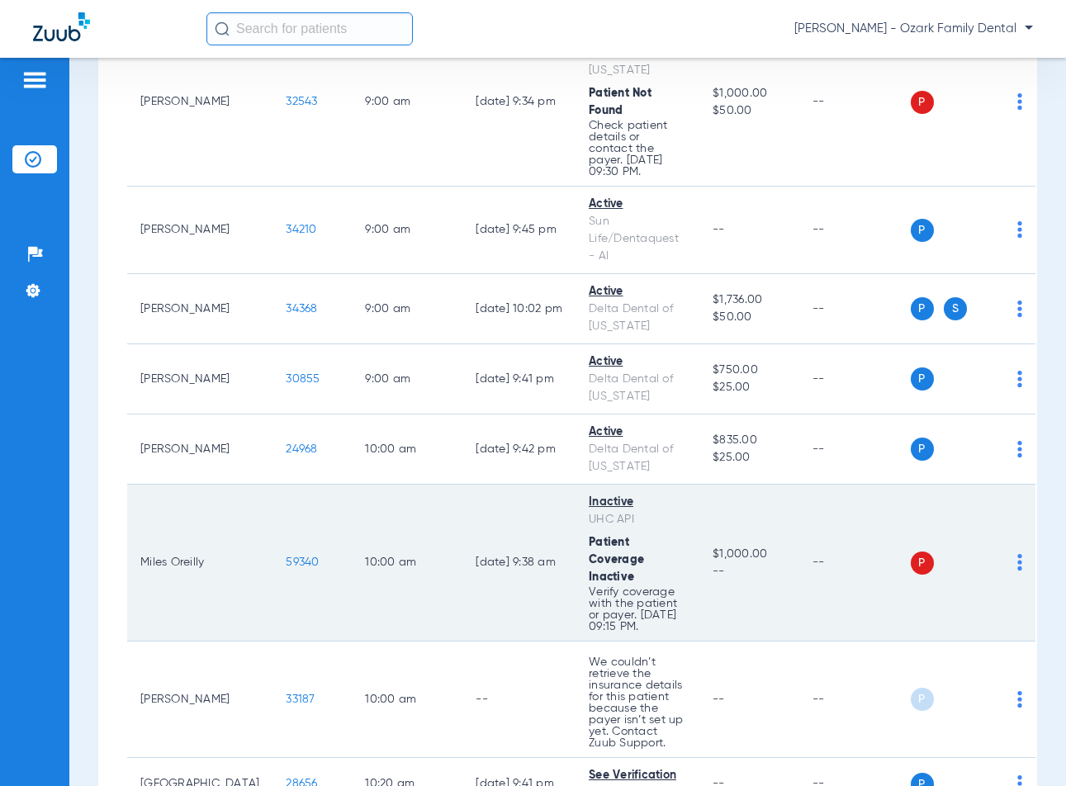
scroll to position [1322, 0]
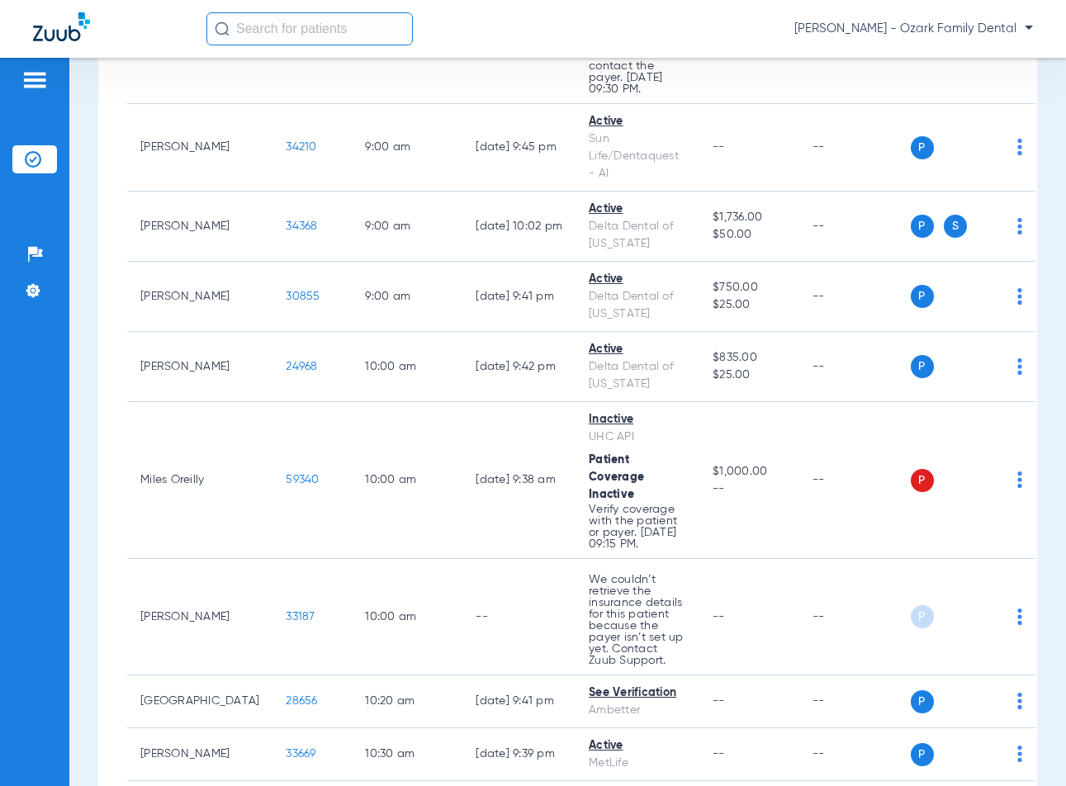
click at [708, 22] on div "[PERSON_NAME] - Ozark Family Dental" at bounding box center [619, 28] width 827 height 33
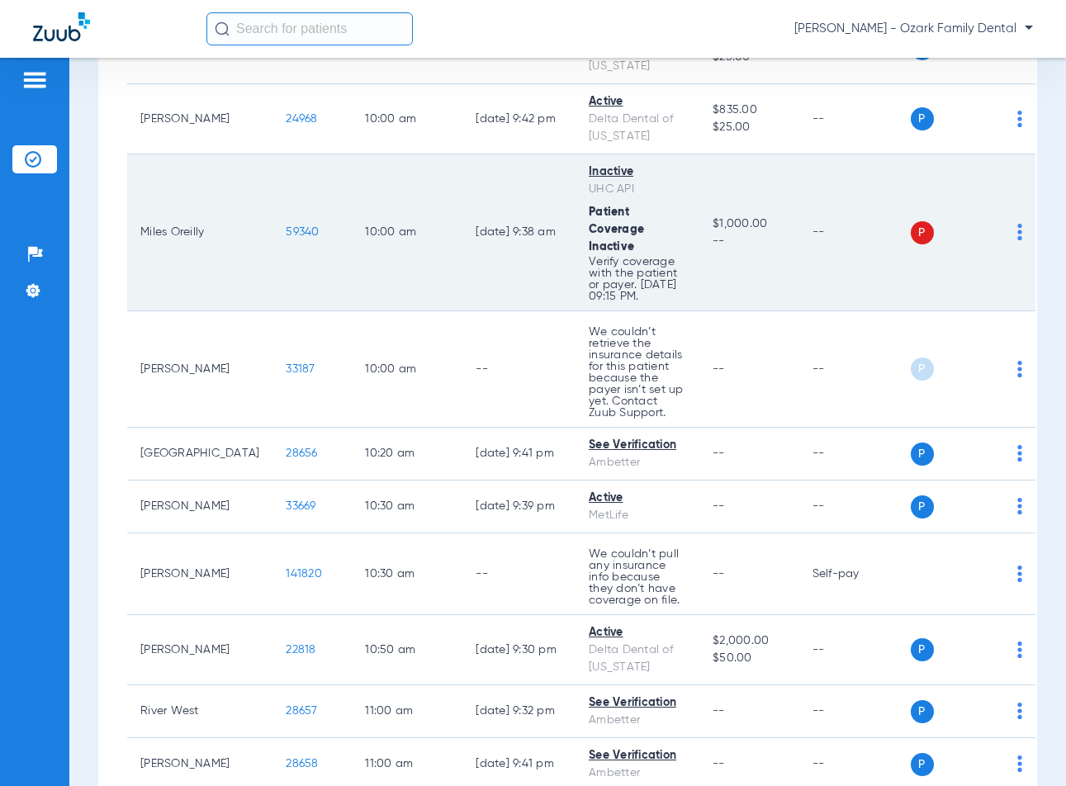
scroll to position [1652, 0]
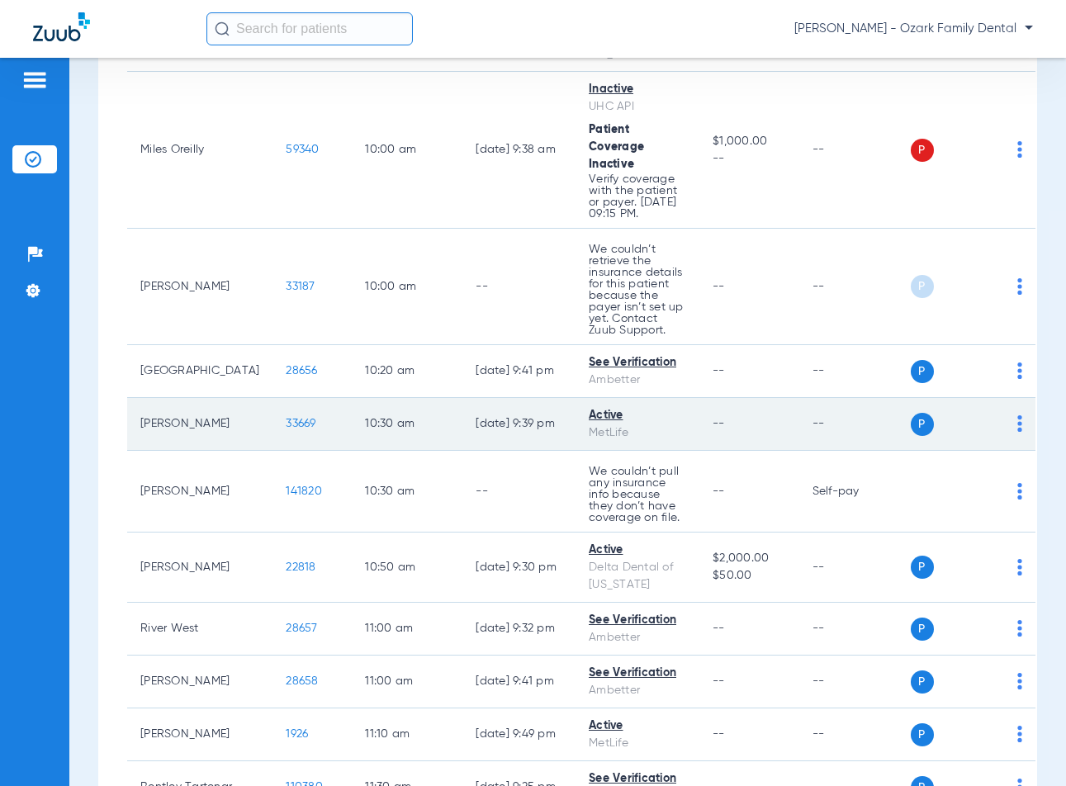
click at [286, 430] on span "33669" at bounding box center [301, 424] width 30 height 12
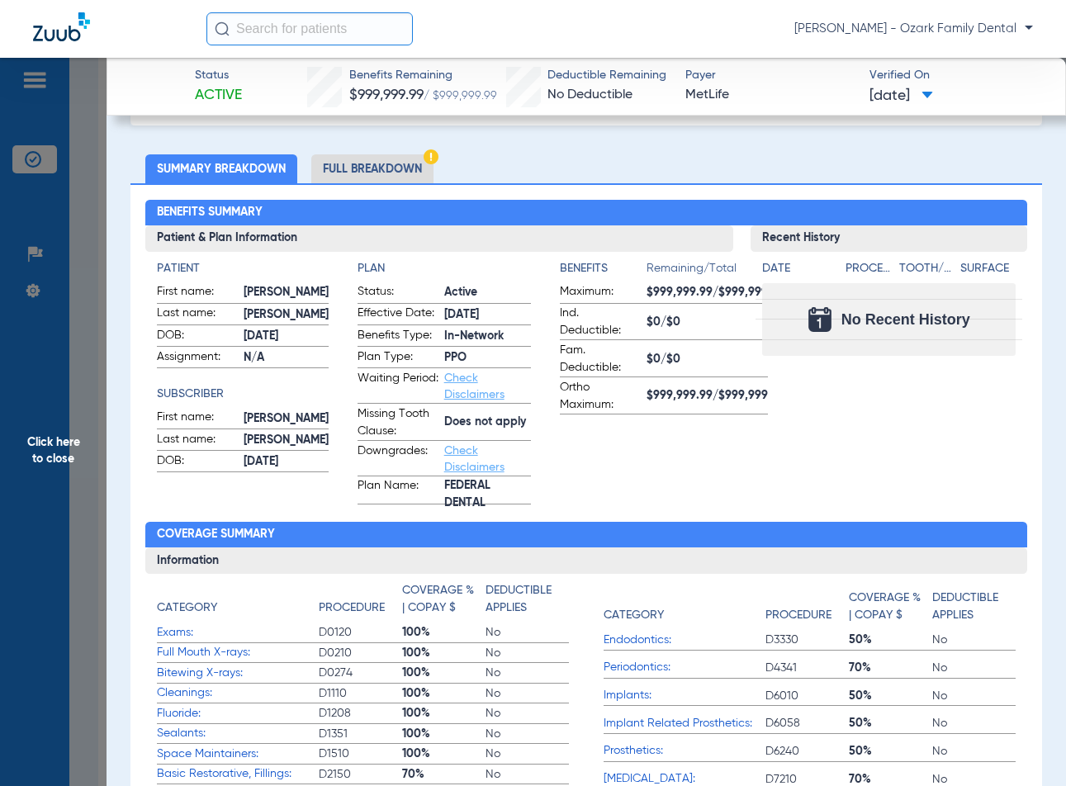
scroll to position [165, 0]
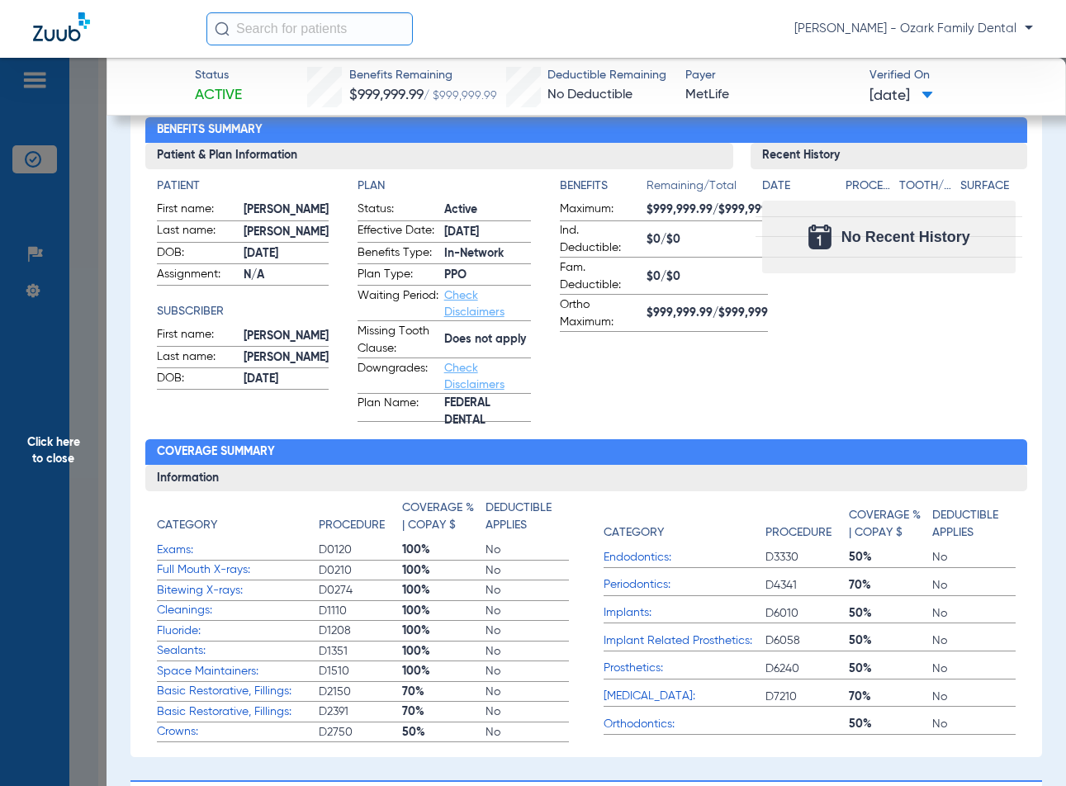
click at [1028, 401] on div "Benefits Summary Patient & Plan Information Patient First name: [PERSON_NAME] n…" at bounding box center [587, 429] width 912 height 657
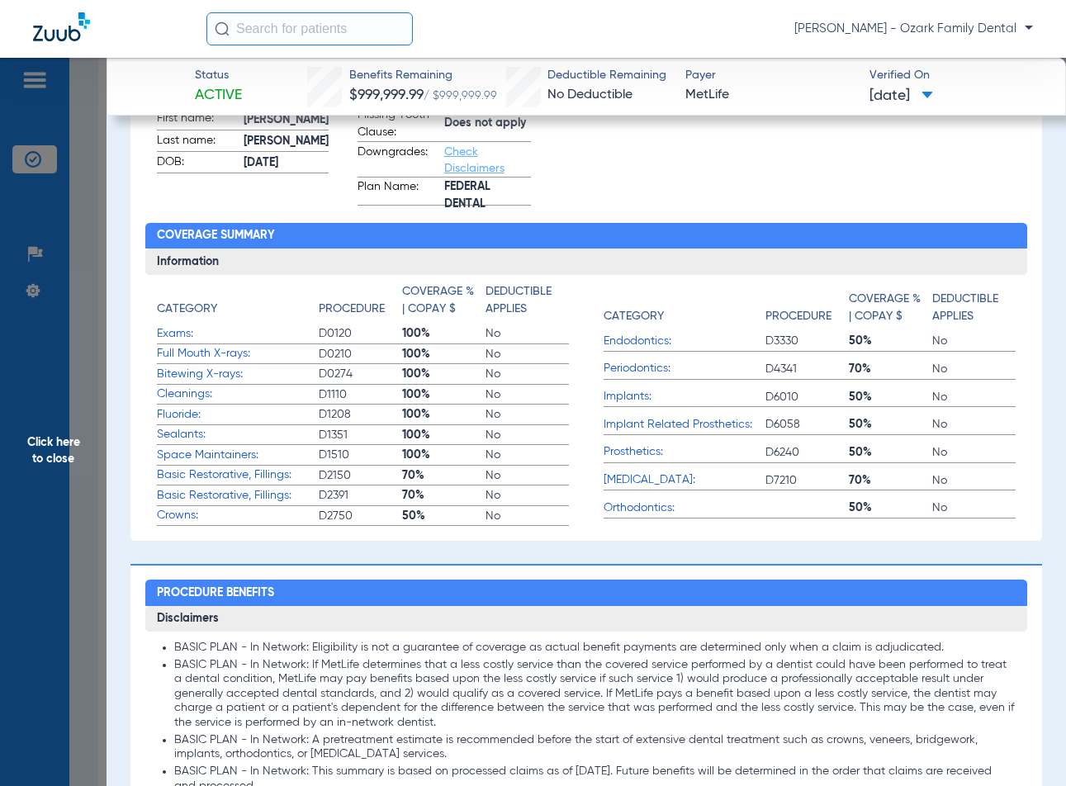
scroll to position [413, 0]
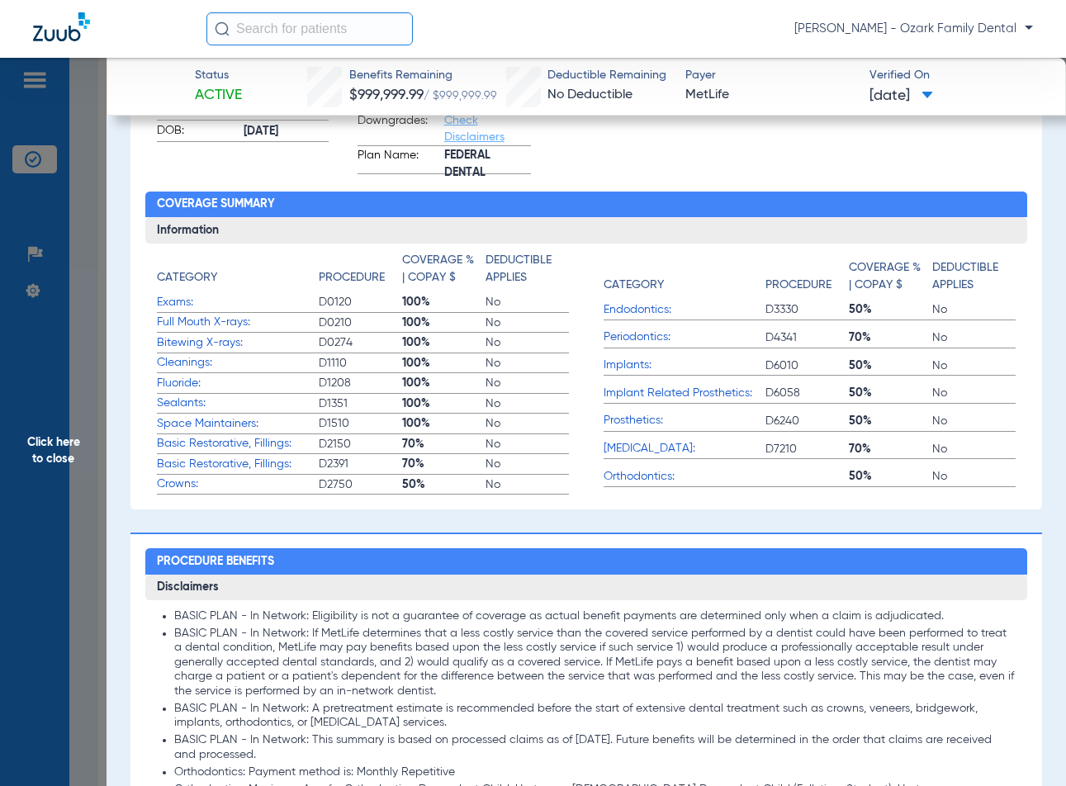
click at [889, 577] on h3 "Disclaimers" at bounding box center [586, 588] width 883 height 26
click at [823, 554] on h2 "Procedure Benefits" at bounding box center [586, 561] width 883 height 26
click at [860, 556] on h2 "Procedure Benefits" at bounding box center [586, 561] width 883 height 26
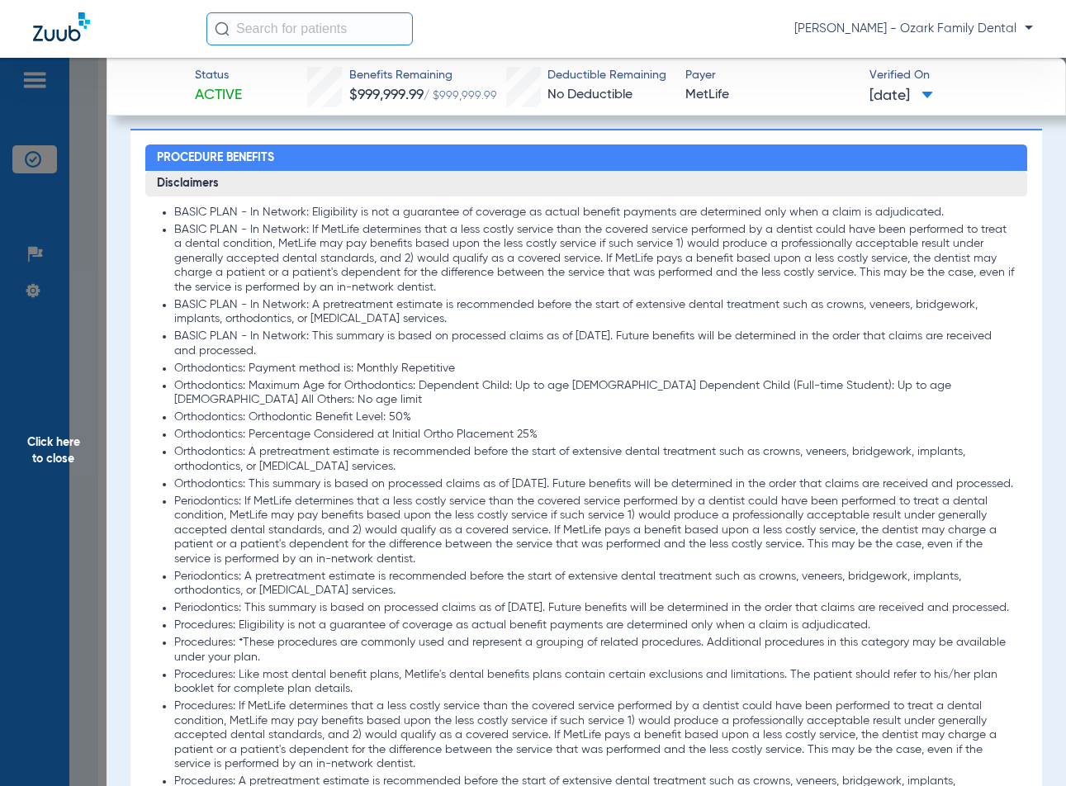
scroll to position [826, 0]
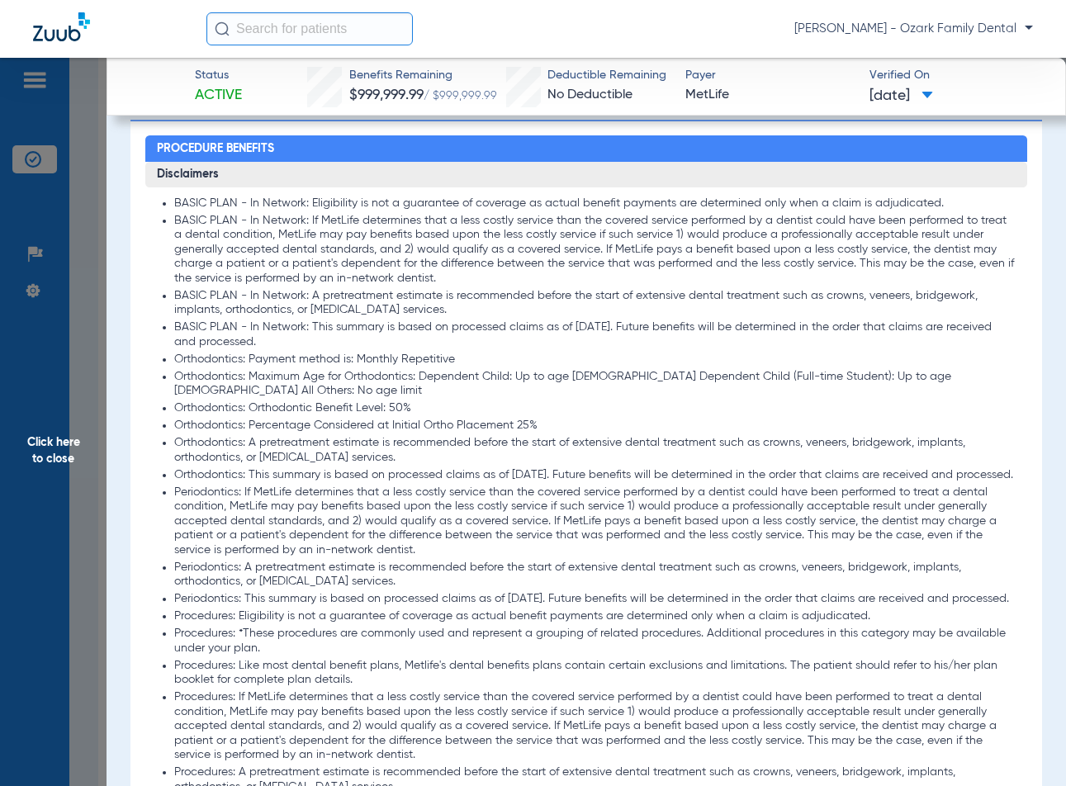
click at [793, 594] on li "Periodontics: This summary is based on processed claims as of [DATE]. Future be…" at bounding box center [595, 599] width 842 height 15
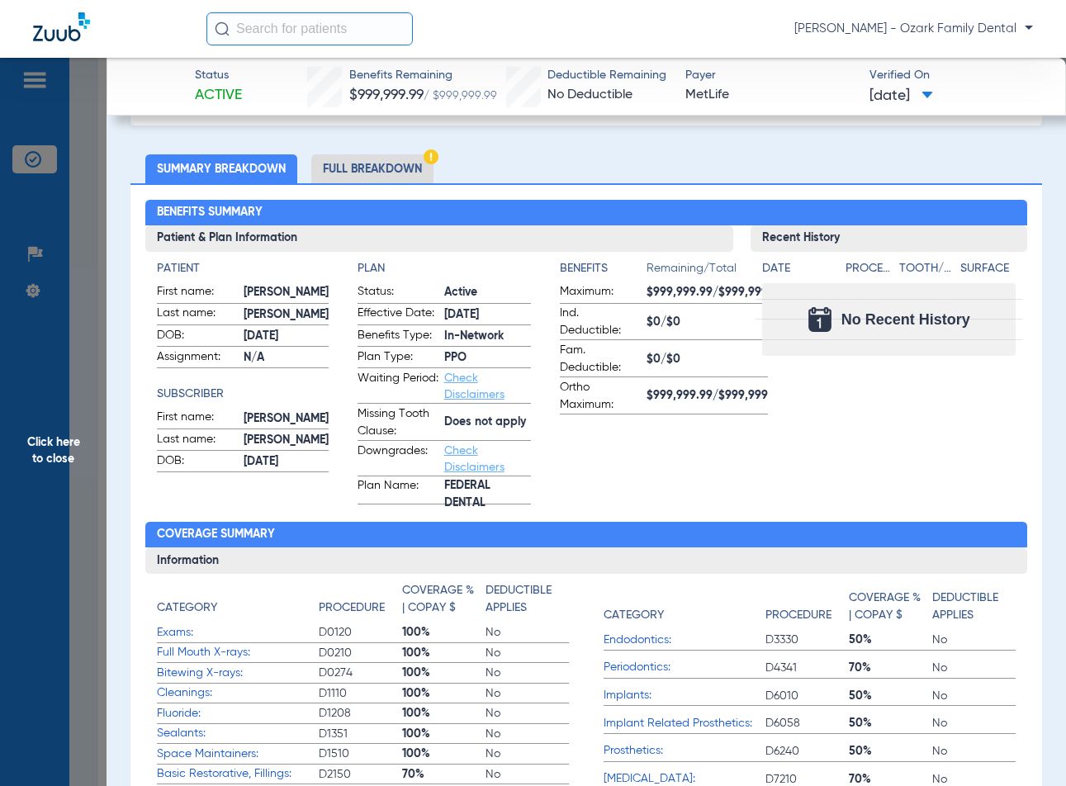
scroll to position [0, 0]
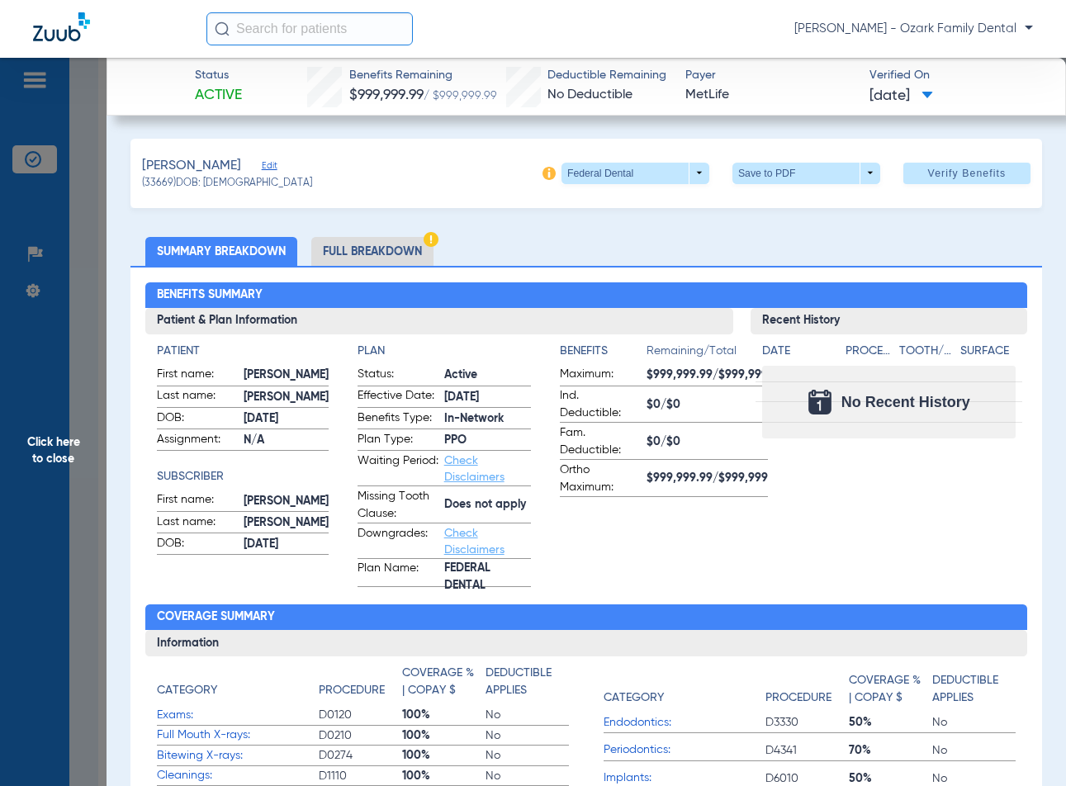
click at [368, 248] on li "Full Breakdown" at bounding box center [372, 251] width 122 height 29
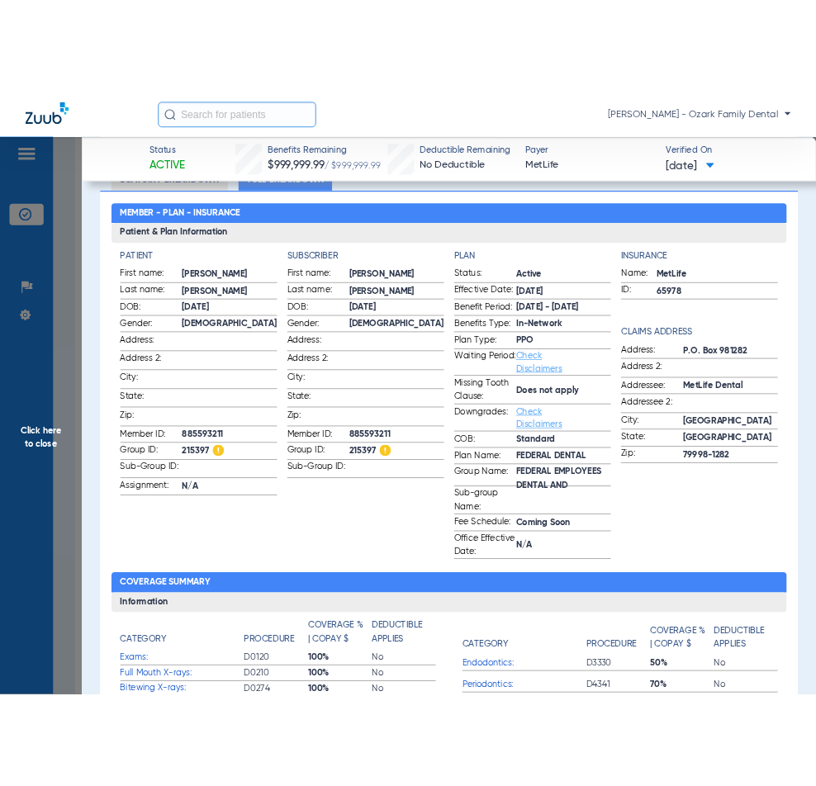
scroll to position [165, 0]
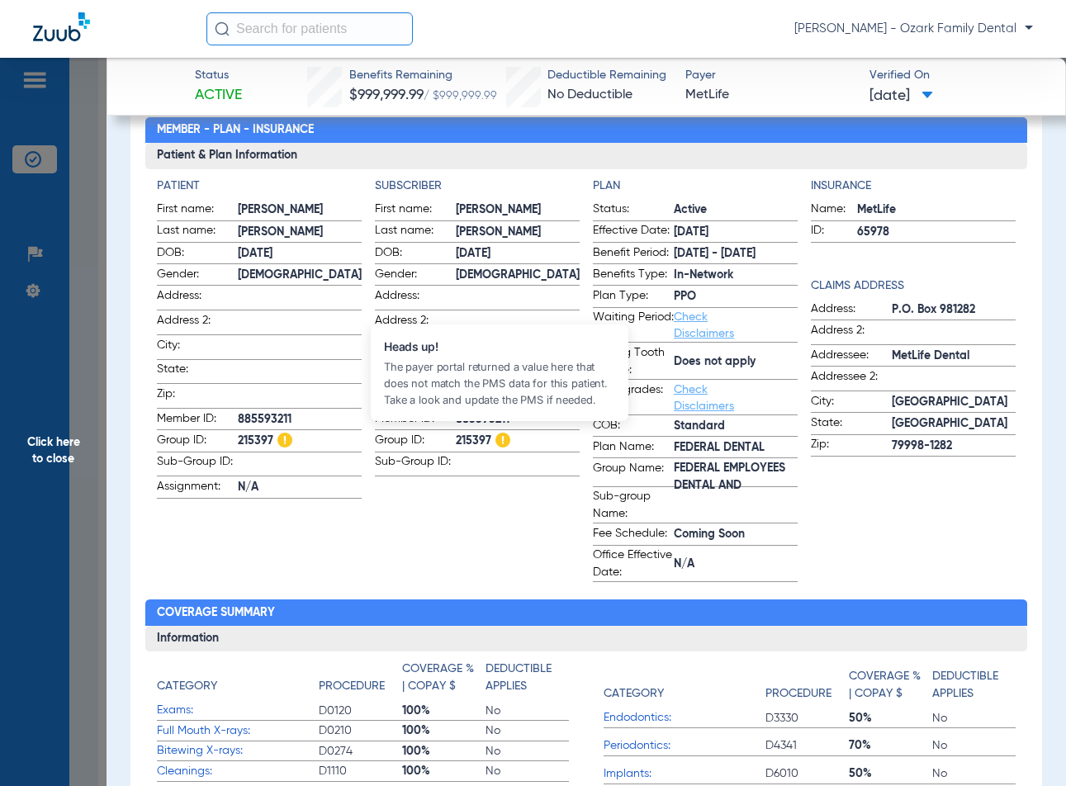
click at [496, 439] on img at bounding box center [503, 440] width 15 height 15
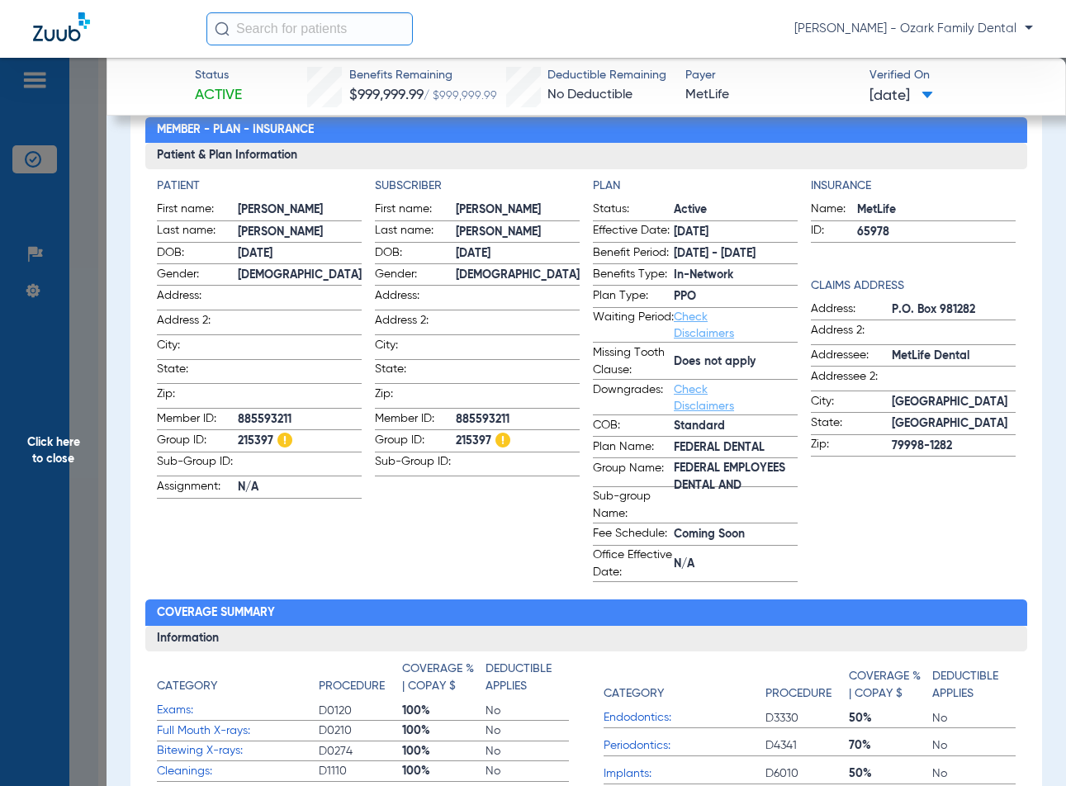
click at [934, 453] on span "79998-1282" at bounding box center [954, 446] width 124 height 17
click at [792, 473] on div "Patient First name: [PERSON_NAME] name: [PERSON_NAME] DOB: [DEMOGRAPHIC_DATA] G…" at bounding box center [587, 380] width 860 height 405
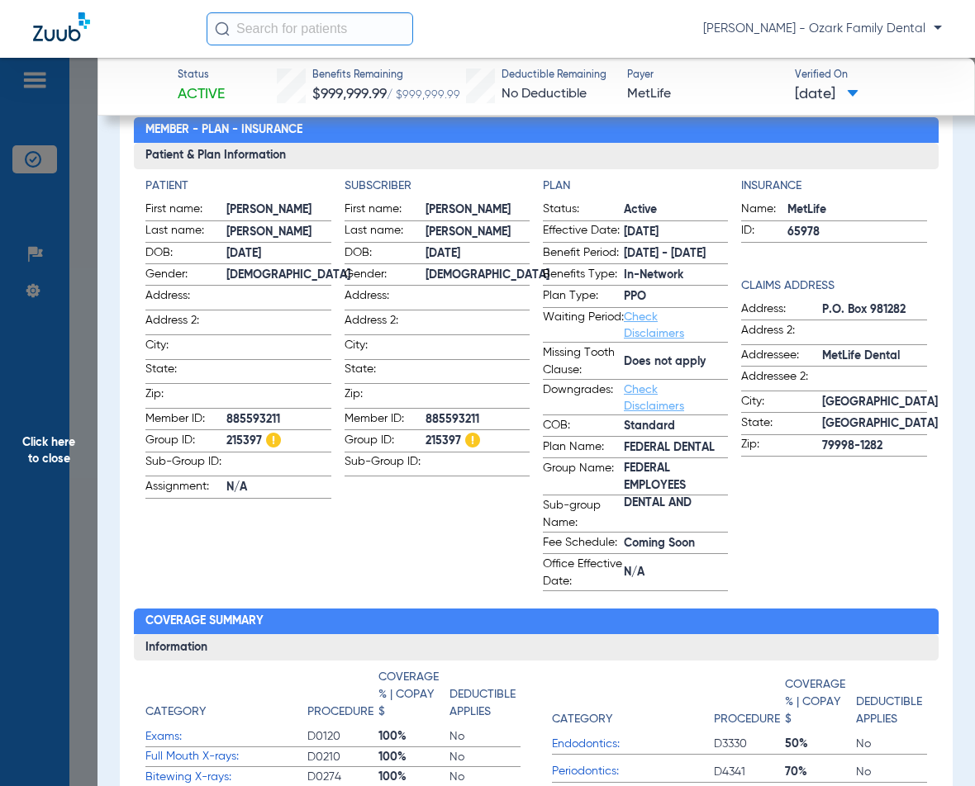
click at [344, 178] on h4 "Subscriber" at bounding box center [436, 186] width 185 height 17
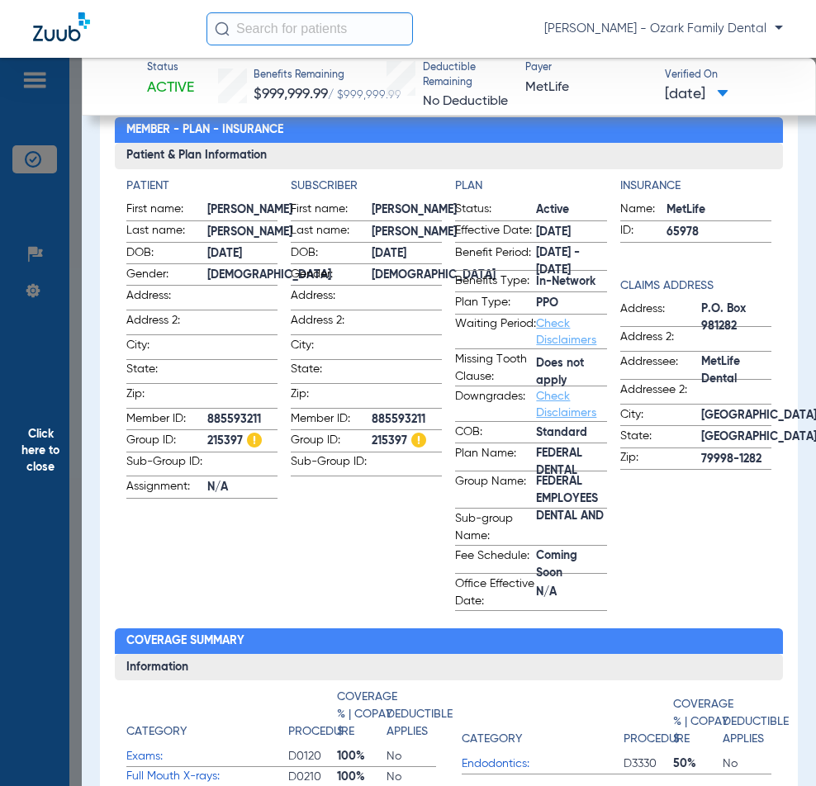
click at [317, 622] on div "Member - Plan - Insurance Patient & Plan Information Patient First name: [PERSO…" at bounding box center [449, 748] width 698 height 1295
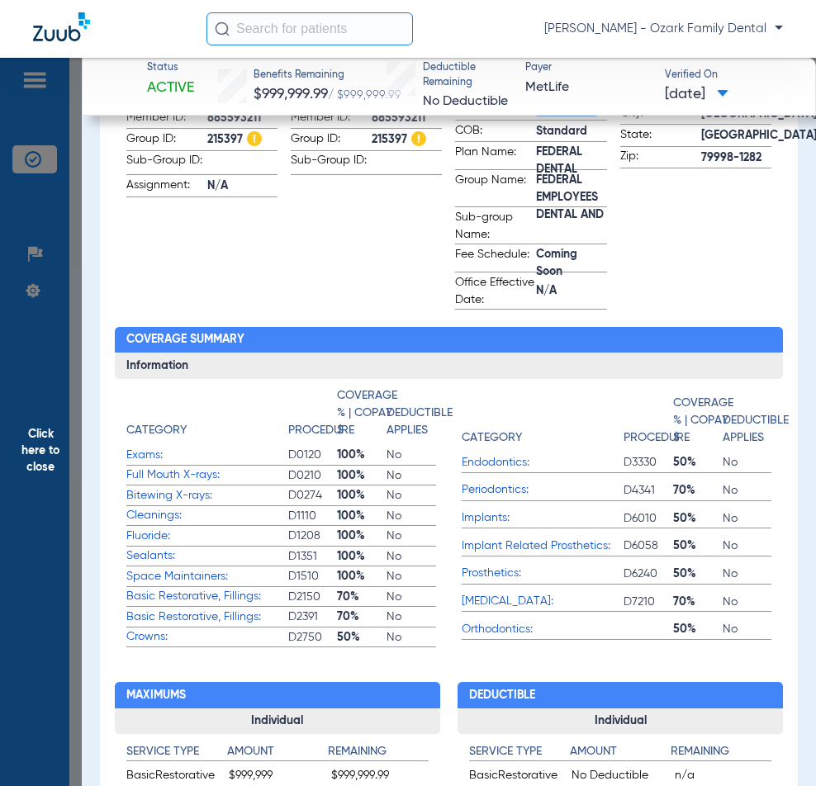
scroll to position [496, 0]
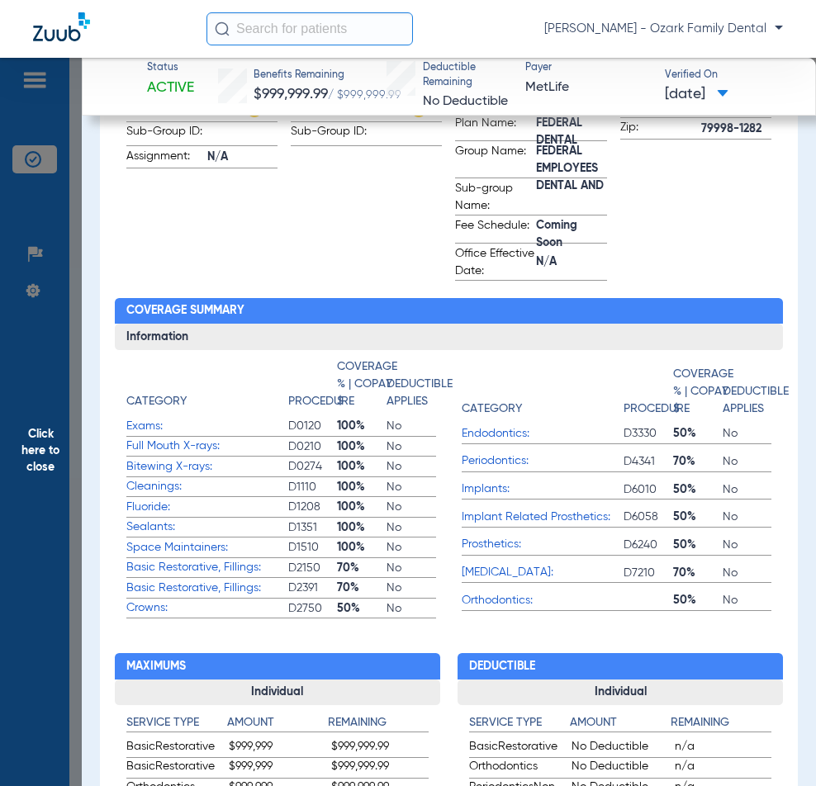
click at [497, 424] on app-breakdown-title "Category" at bounding box center [543, 390] width 162 height 65
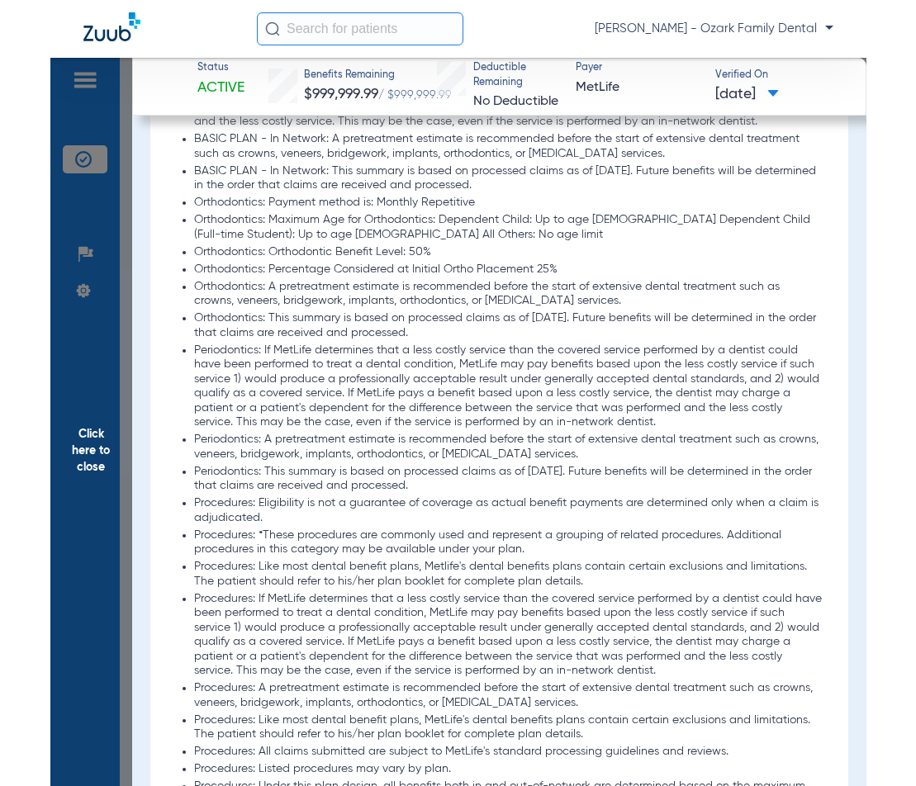
scroll to position [1652, 0]
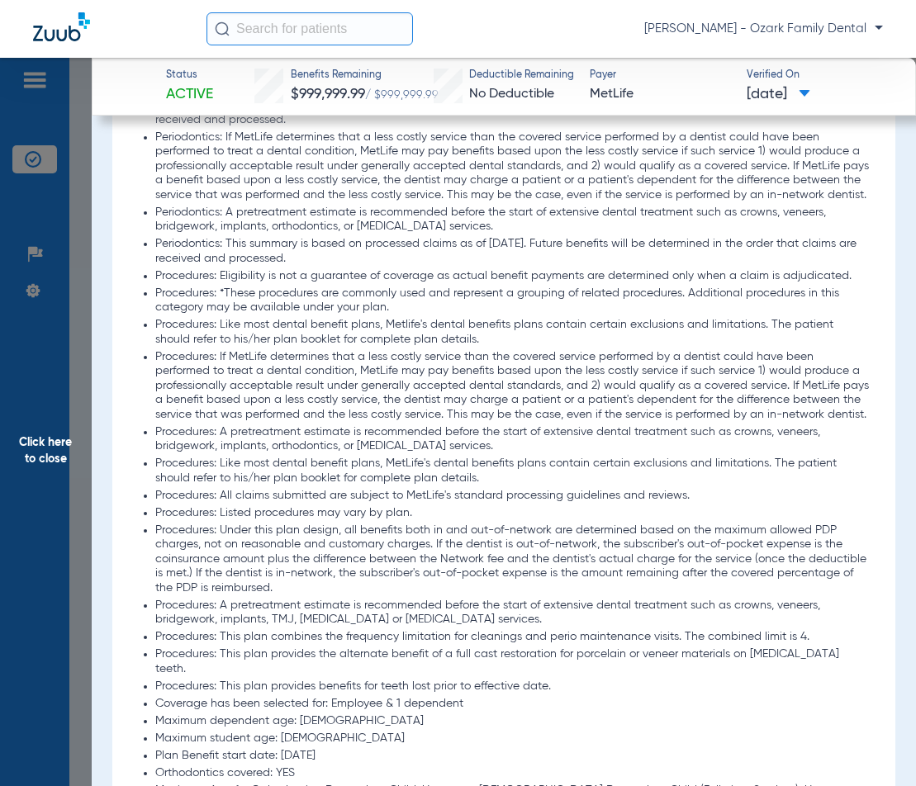
click at [72, 311] on span "Click here to close" at bounding box center [46, 451] width 92 height 786
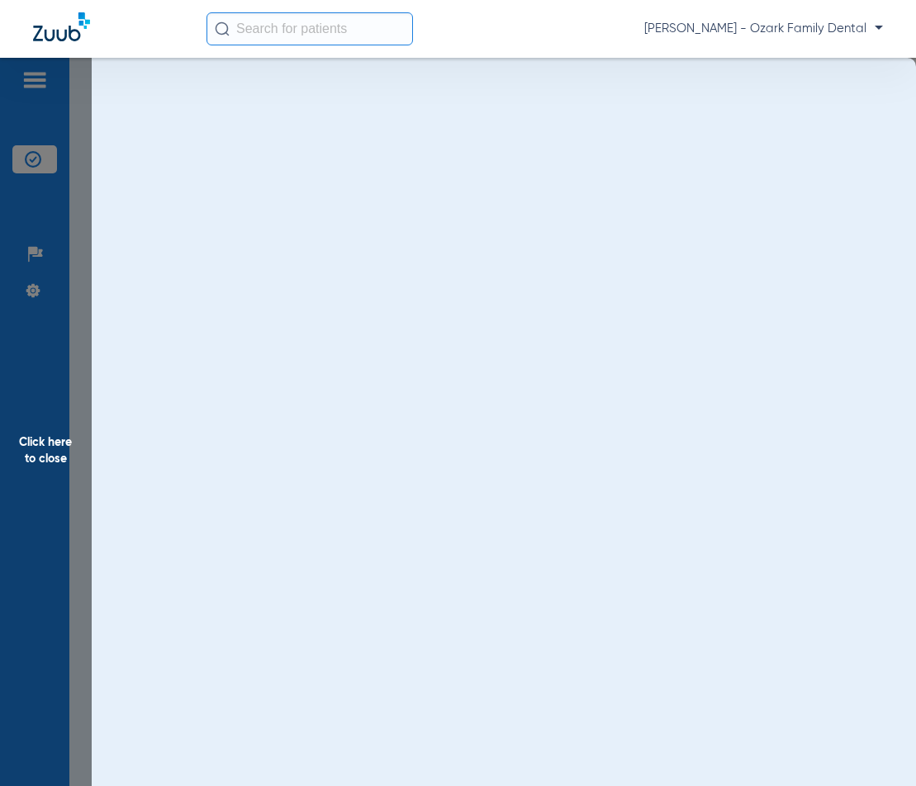
scroll to position [0, 0]
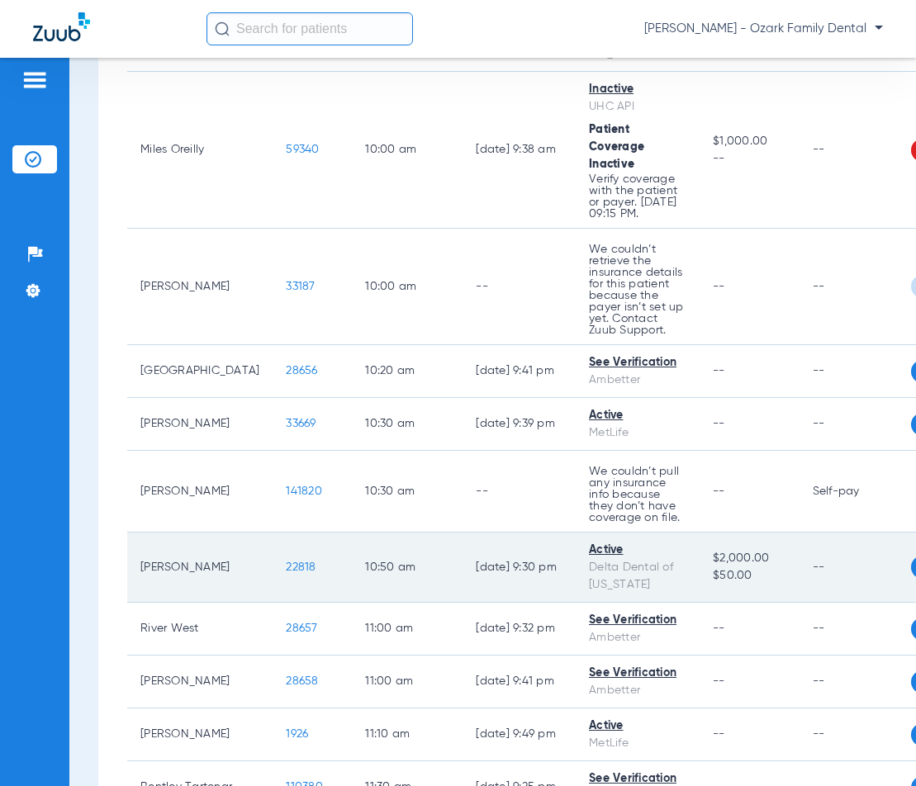
click at [286, 573] on span "22818" at bounding box center [301, 568] width 30 height 12
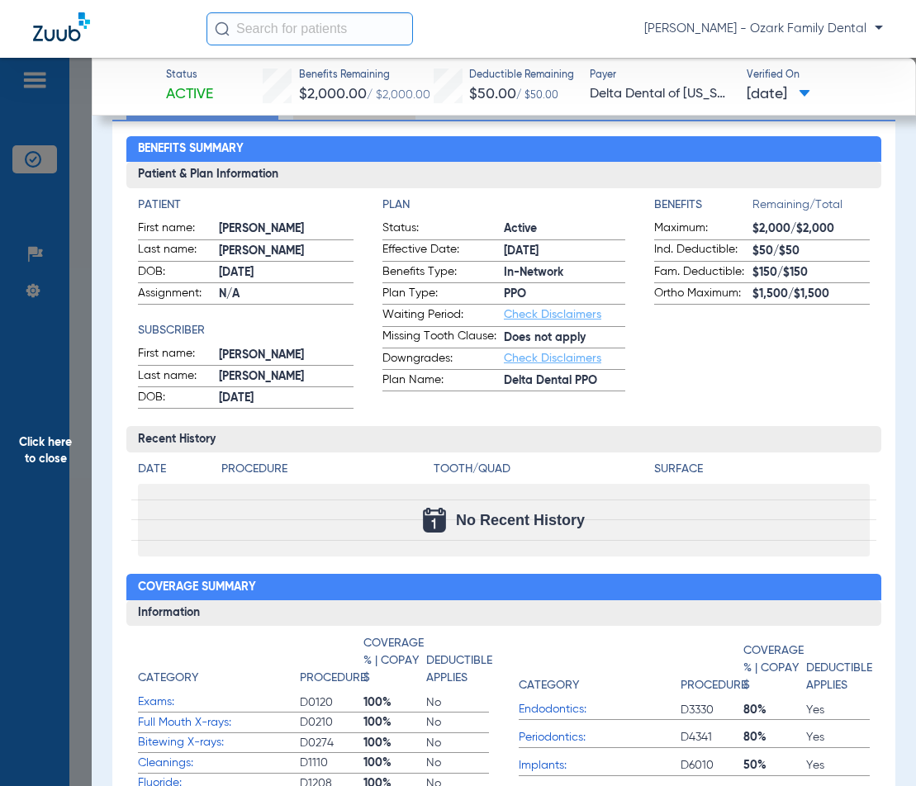
scroll to position [165, 0]
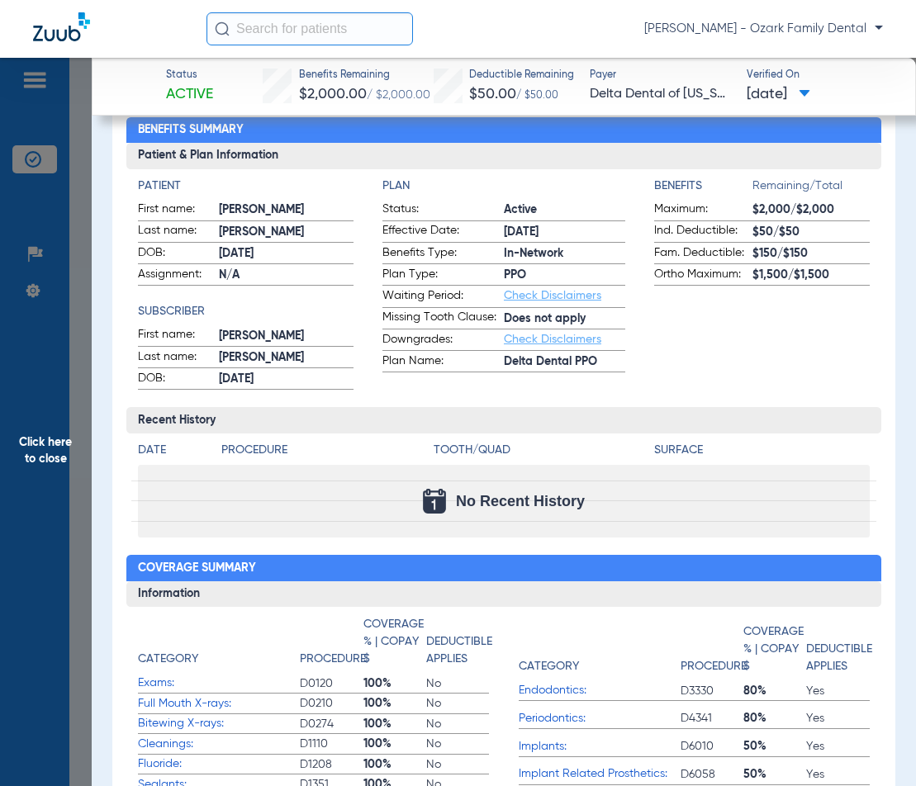
click at [385, 396] on div "Patient & Plan Information Patient First name: [PERSON_NAME] Last name: [PERSON…" at bounding box center [503, 340] width 754 height 395
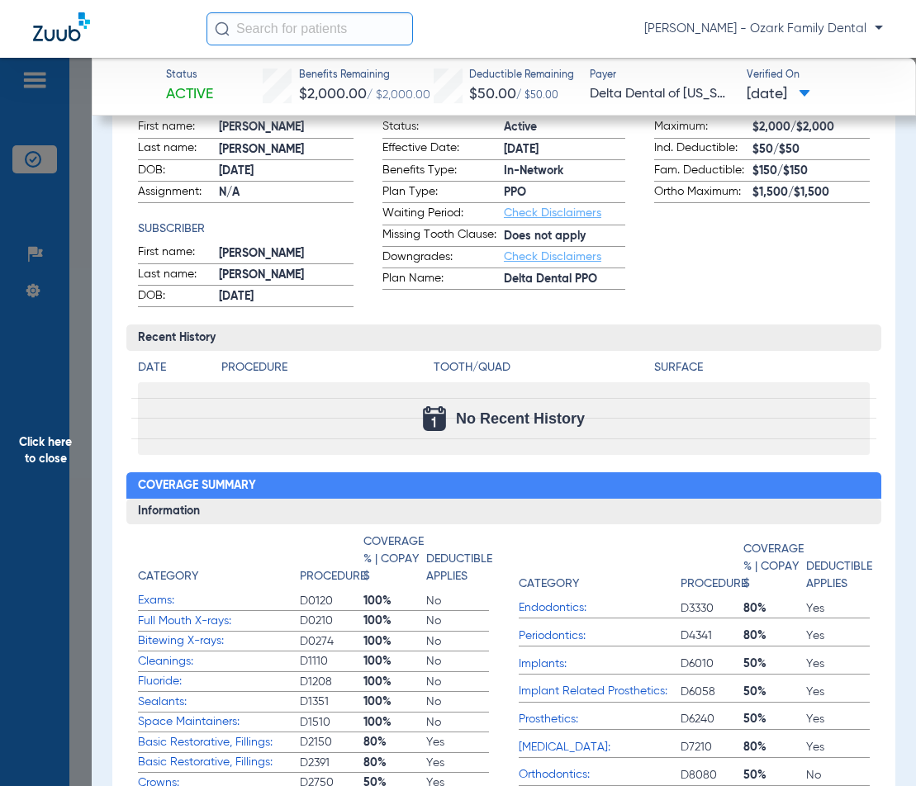
scroll to position [330, 0]
